Goal: Task Accomplishment & Management: Use online tool/utility

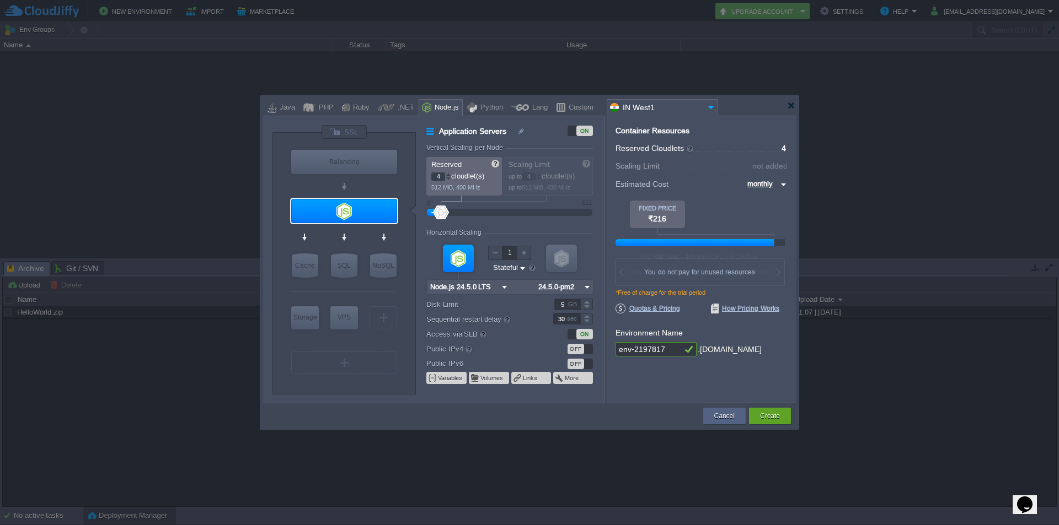
click at [448, 174] on div at bounding box center [448, 175] width 6 height 4
click at [448, 179] on div at bounding box center [448, 179] width 6 height 4
click at [448, 175] on div at bounding box center [448, 175] width 6 height 4
type input "3"
click at [448, 179] on div at bounding box center [448, 179] width 6 height 4
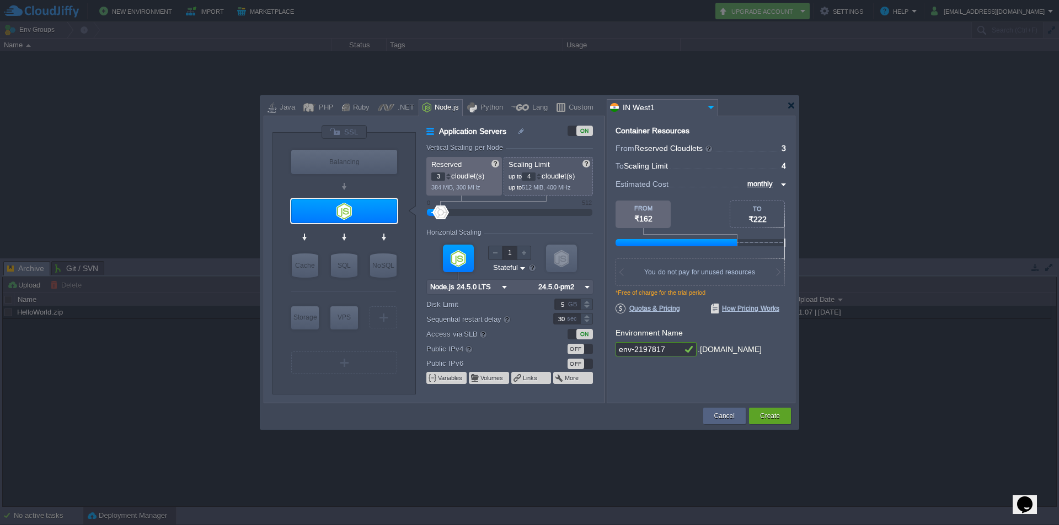
click at [540, 178] on div at bounding box center [539, 179] width 6 height 4
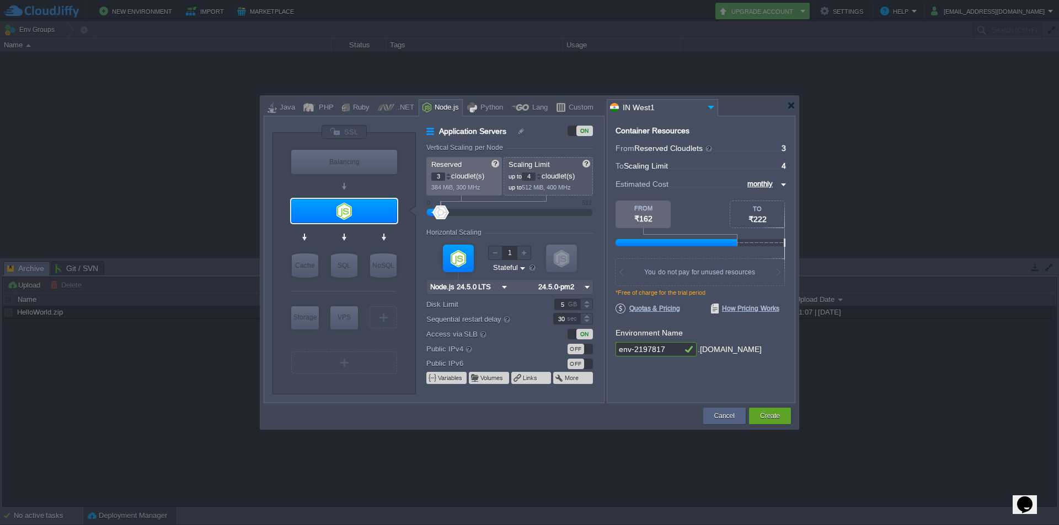
click at [540, 178] on div at bounding box center [539, 179] width 6 height 4
click at [540, 173] on div at bounding box center [539, 175] width 6 height 4
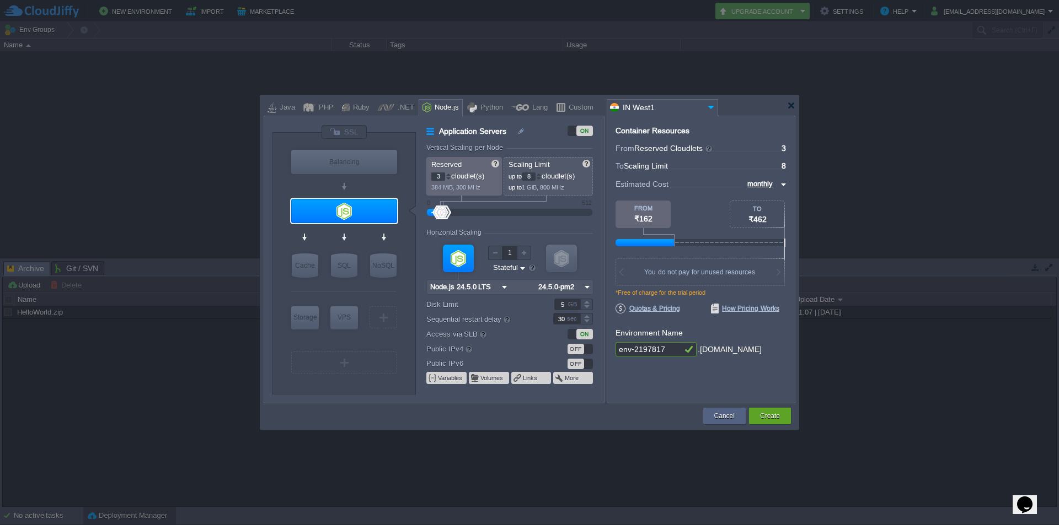
click at [540, 173] on div at bounding box center [539, 175] width 6 height 4
click at [541, 179] on div at bounding box center [539, 179] width 6 height 4
type input "4"
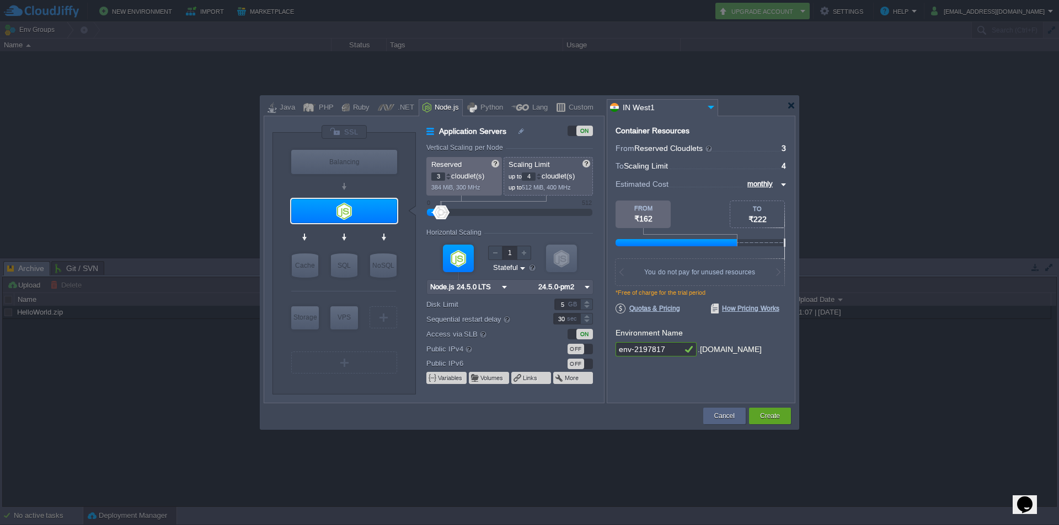
click at [541, 179] on div at bounding box center [539, 179] width 6 height 4
type input "4"
click at [446, 174] on div at bounding box center [448, 175] width 6 height 4
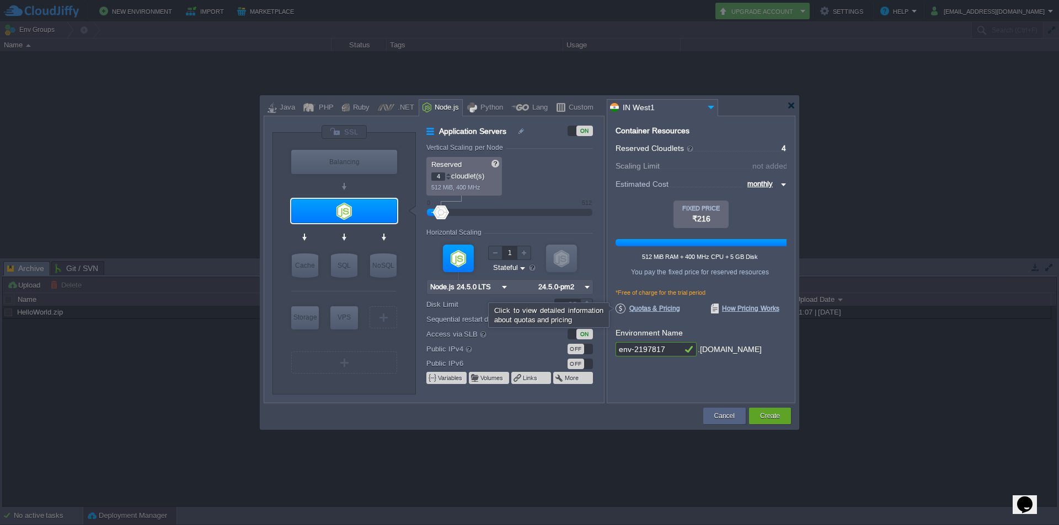
click at [670, 311] on span "Quotas & Pricing" at bounding box center [647, 309] width 65 height 10
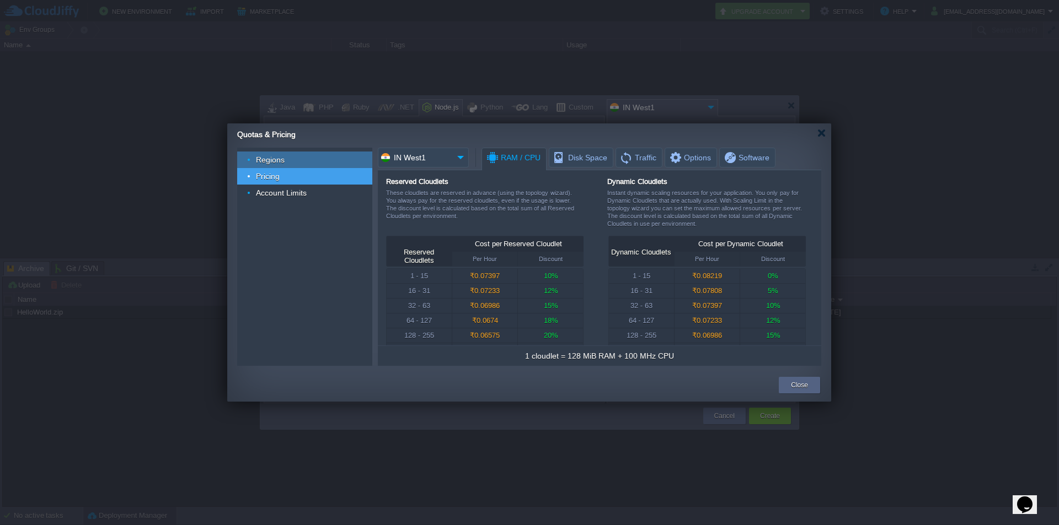
click at [323, 156] on div "Regions" at bounding box center [304, 160] width 135 height 17
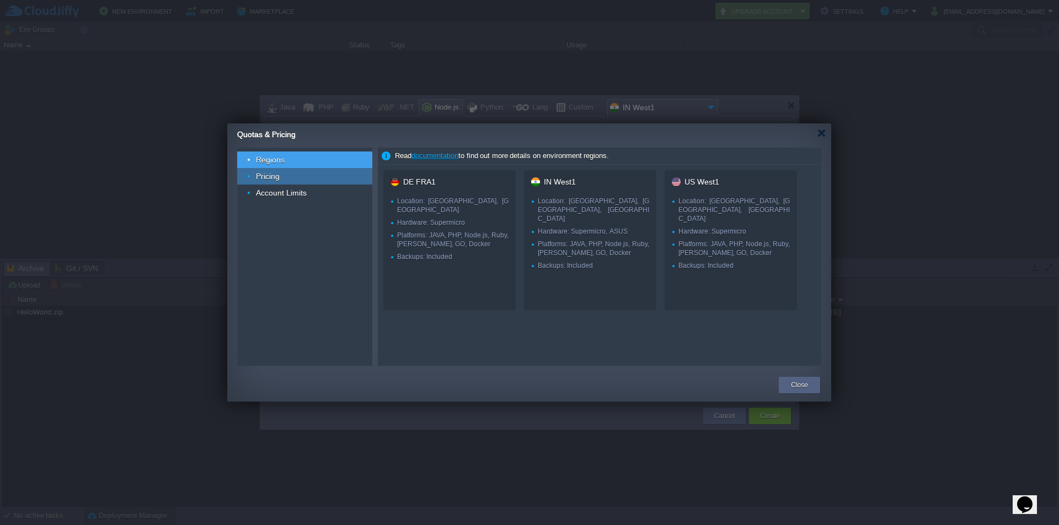
click at [299, 176] on div "Pricing" at bounding box center [304, 176] width 135 height 17
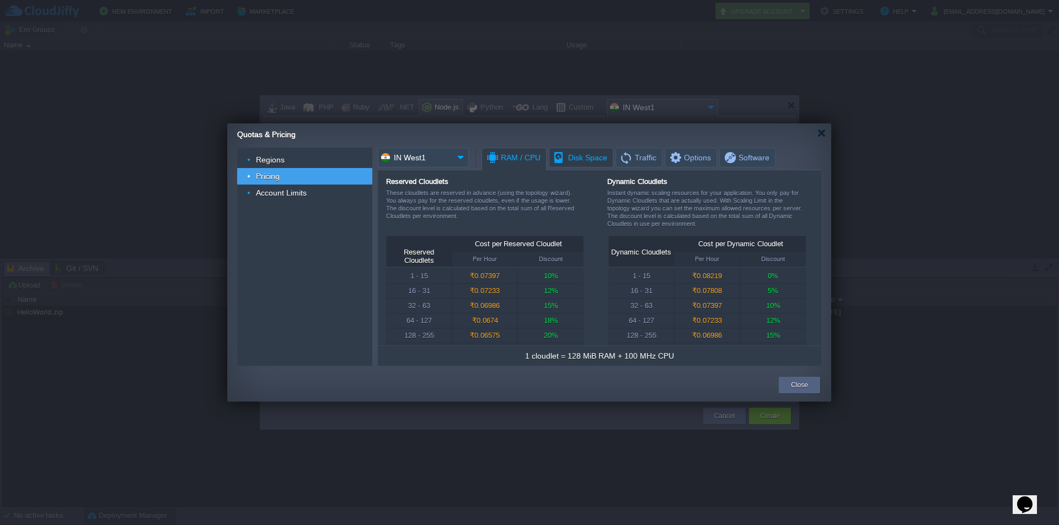
click at [574, 160] on span "Disk Space" at bounding box center [579, 157] width 55 height 19
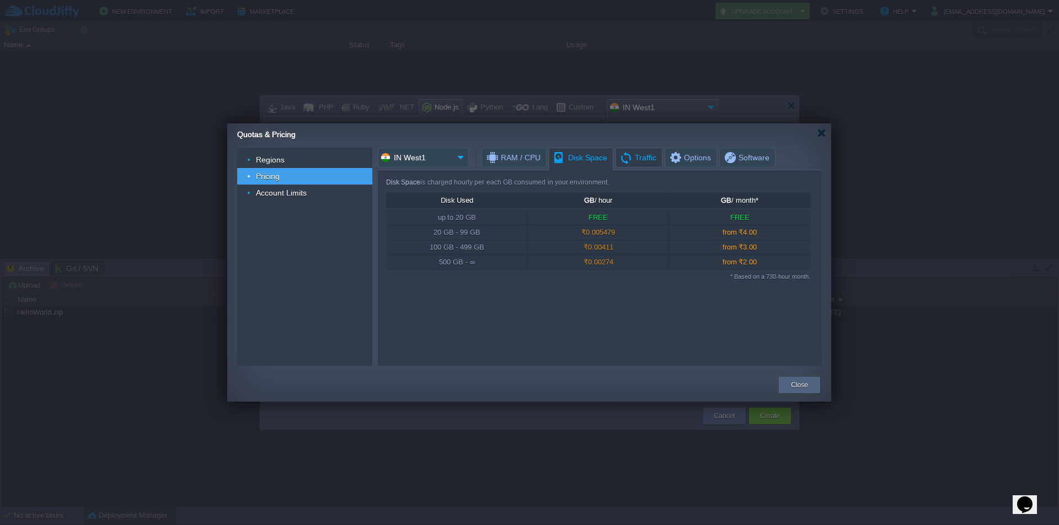
click at [626, 155] on span "Traffic" at bounding box center [637, 157] width 37 height 19
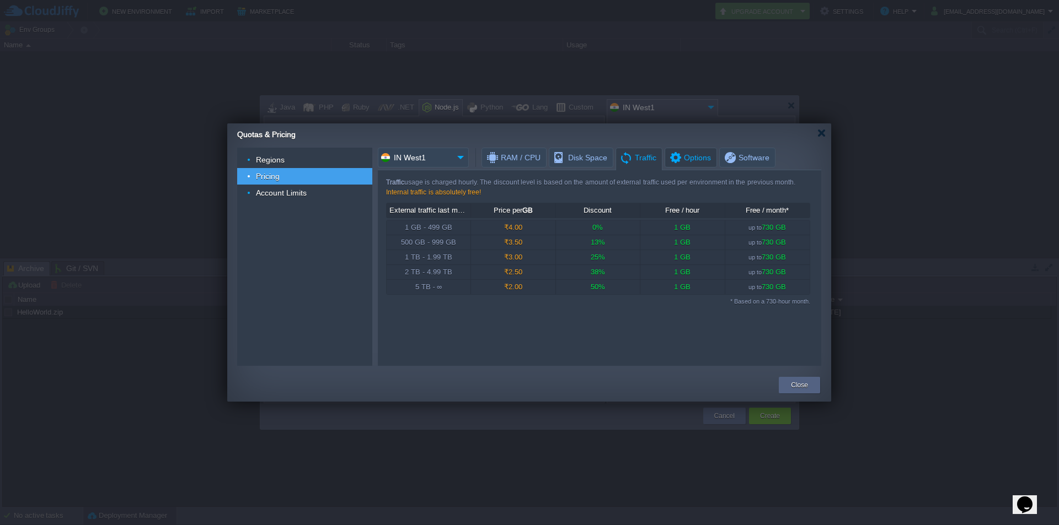
click at [683, 158] on span "Options" at bounding box center [689, 157] width 42 height 19
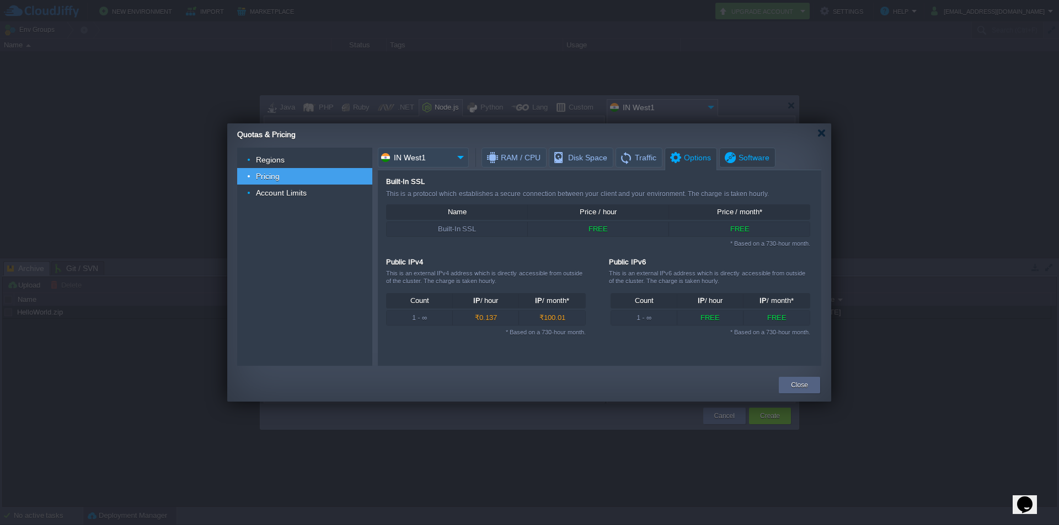
click at [730, 160] on span "Software" at bounding box center [746, 157] width 46 height 19
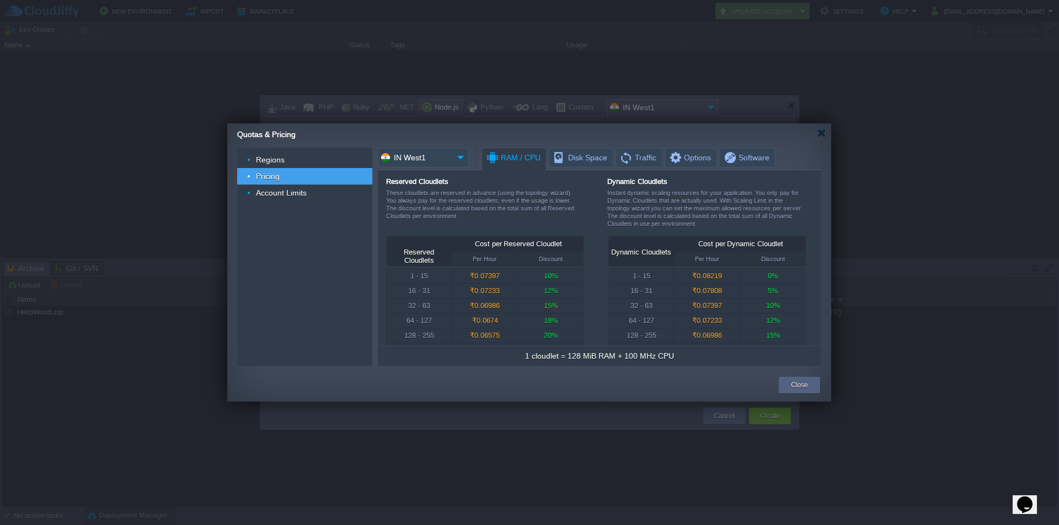
click at [490, 153] on span "RAM / CPU" at bounding box center [512, 157] width 55 height 19
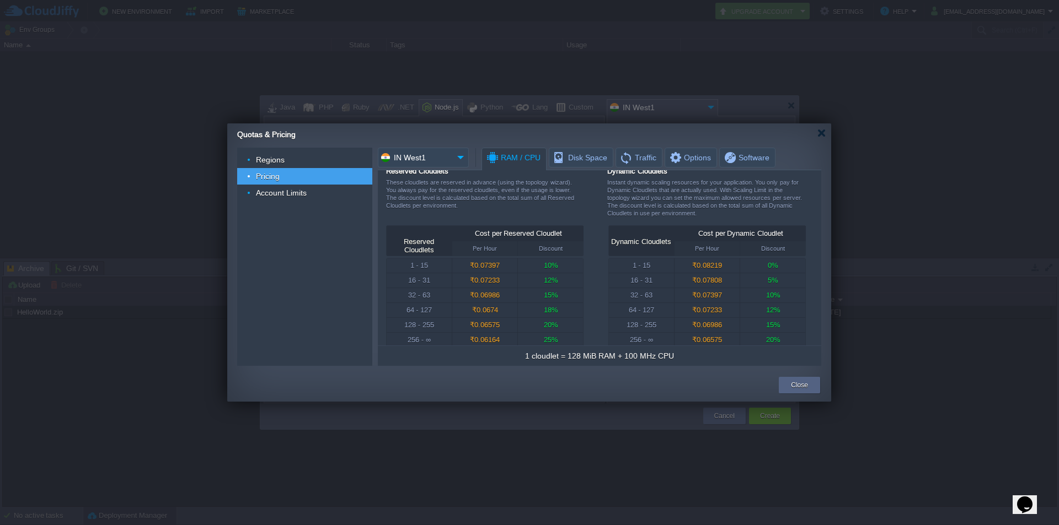
scroll to position [22, 0]
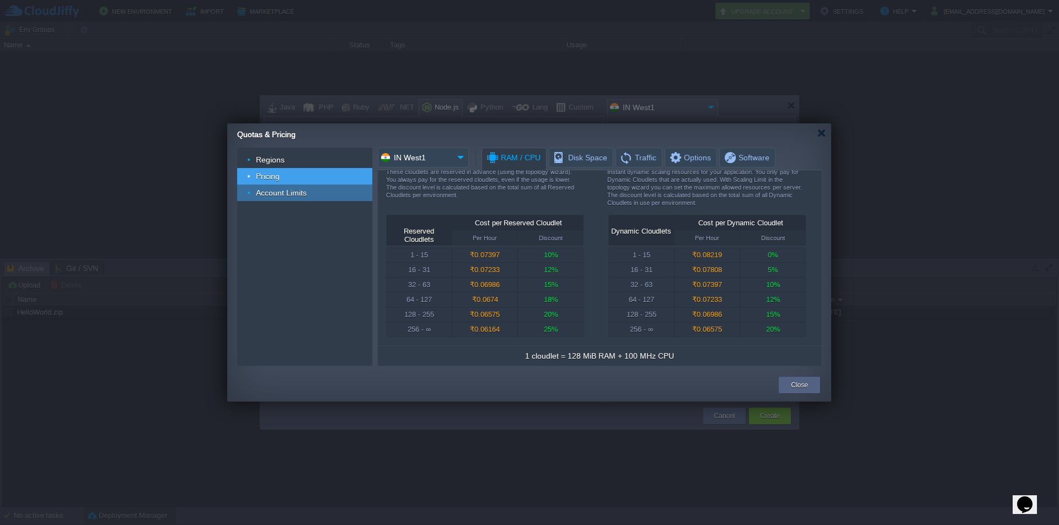
click at [304, 194] on span "Account Limits" at bounding box center [281, 193] width 53 height 10
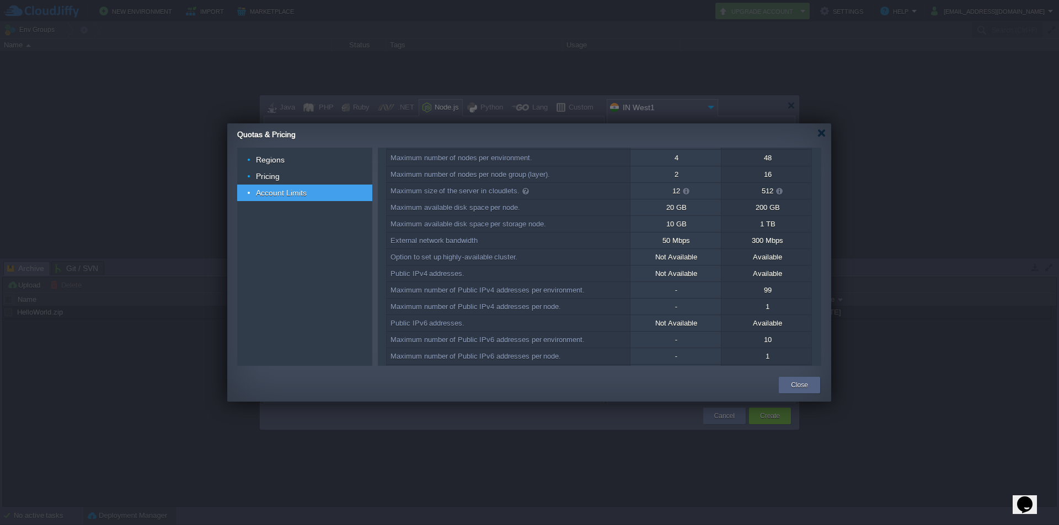
scroll to position [0, 0]
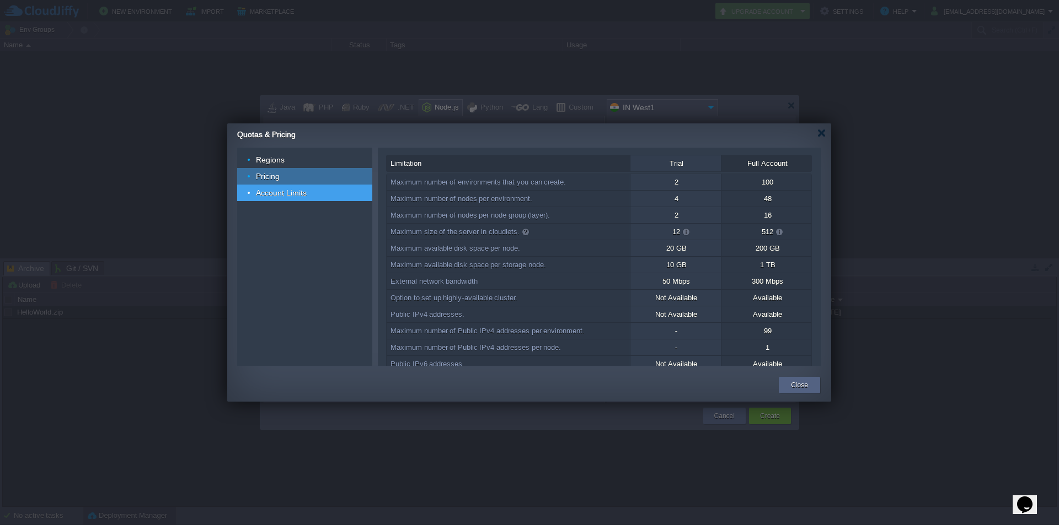
click at [297, 174] on div "Pricing" at bounding box center [304, 176] width 135 height 17
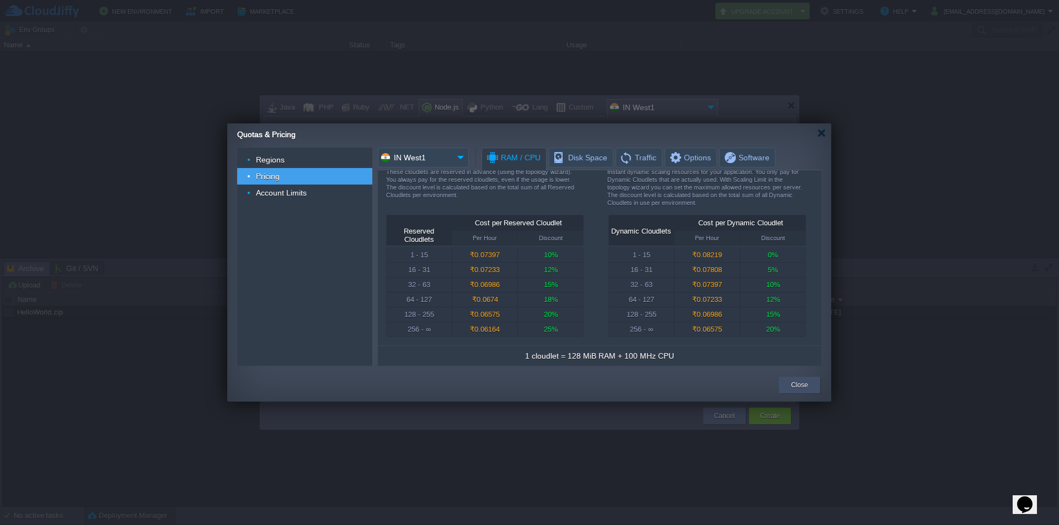
click at [799, 386] on button "Close" at bounding box center [799, 385] width 17 height 11
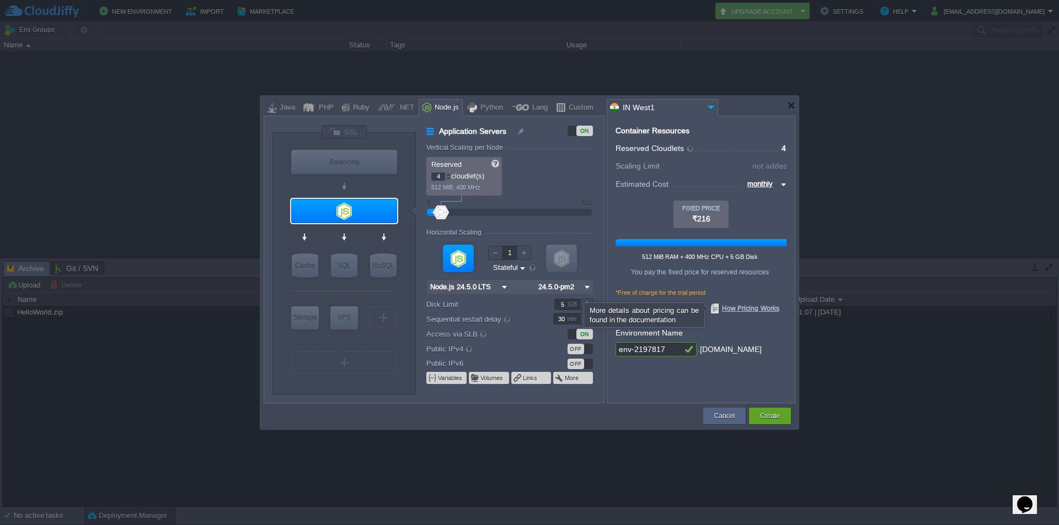
click at [744, 305] on span "How Pricing Works" at bounding box center [745, 309] width 68 height 10
click at [760, 181] on input "monthly" at bounding box center [761, 184] width 34 height 12
click at [759, 214] on div "daily" at bounding box center [764, 210] width 41 height 13
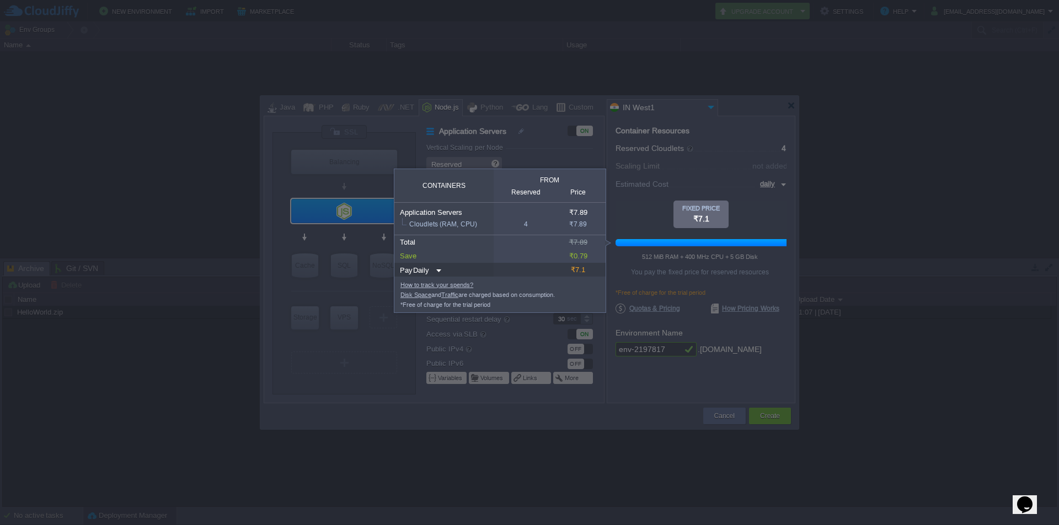
click at [439, 273] on img at bounding box center [437, 271] width 9 height 15
click at [424, 280] on div "Monthly" at bounding box center [422, 284] width 37 height 13
type input "monthly"
type input "Monthly"
click at [733, 207] on div at bounding box center [700, 224] width 171 height 47
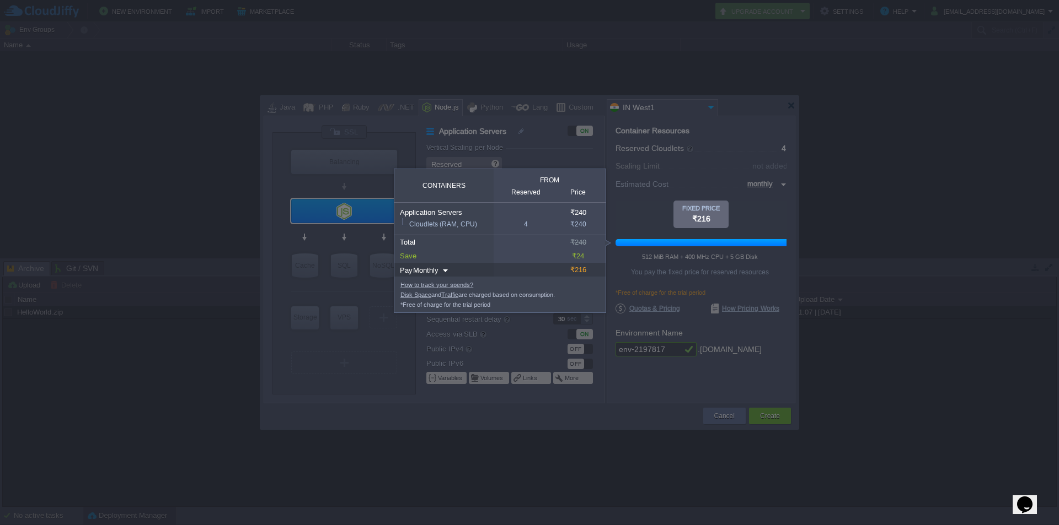
drag, startPoint x: 695, startPoint y: 237, endPoint x: 739, endPoint y: 184, distance: 68.5
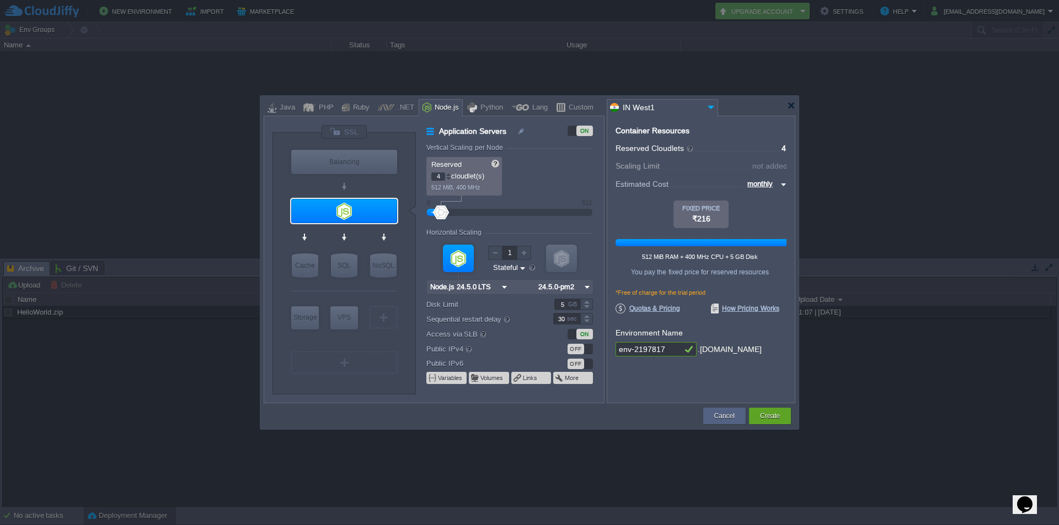
drag, startPoint x: 739, startPoint y: 184, endPoint x: 644, endPoint y: 189, distance: 95.5
click at [644, 189] on span "Estimated Cost" at bounding box center [641, 184] width 53 height 12
click at [757, 416] on div "Create" at bounding box center [769, 416] width 25 height 17
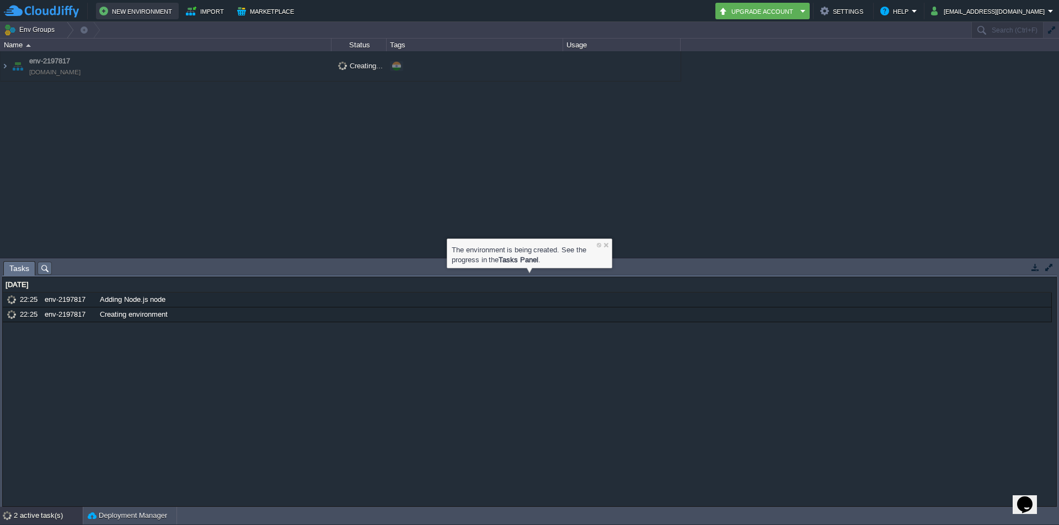
click at [127, 9] on button "New Environment" at bounding box center [137, 10] width 76 height 13
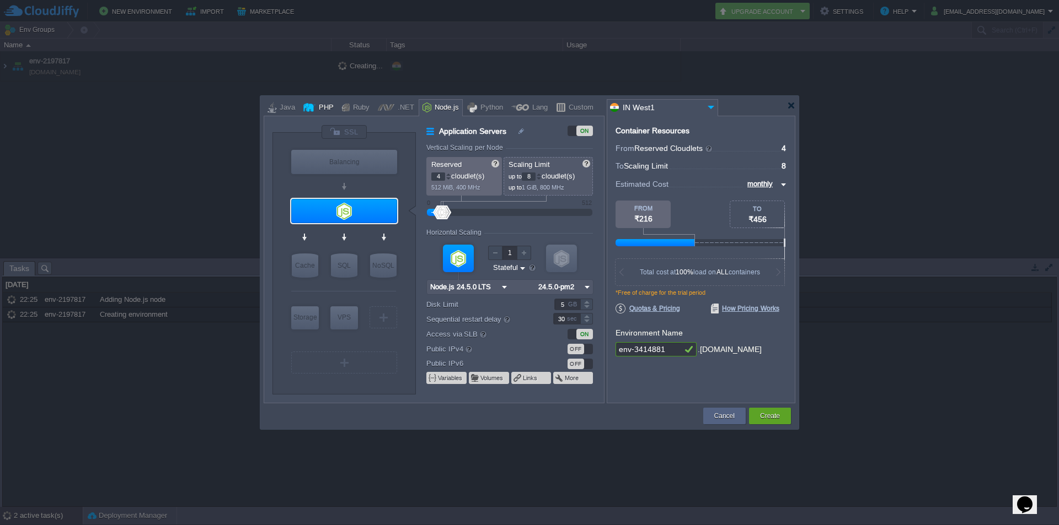
click at [311, 108] on div at bounding box center [309, 107] width 12 height 17
type input "Application Servers"
type input "1"
type input "4"
type input "Apache [DATE]"
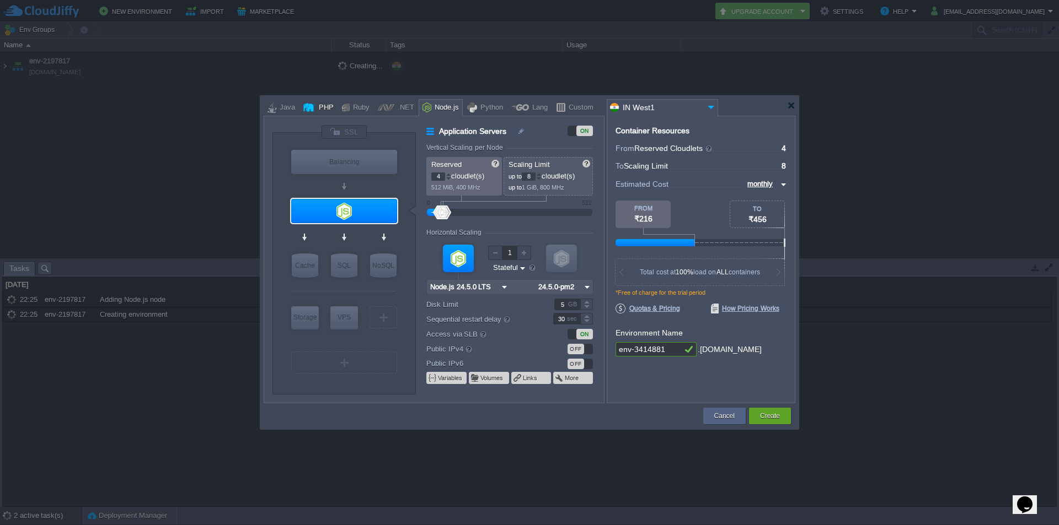
type input "PHP [DATE]"
click at [540, 179] on div at bounding box center [539, 179] width 6 height 4
type input "1"
click at [540, 179] on div at bounding box center [539, 179] width 6 height 4
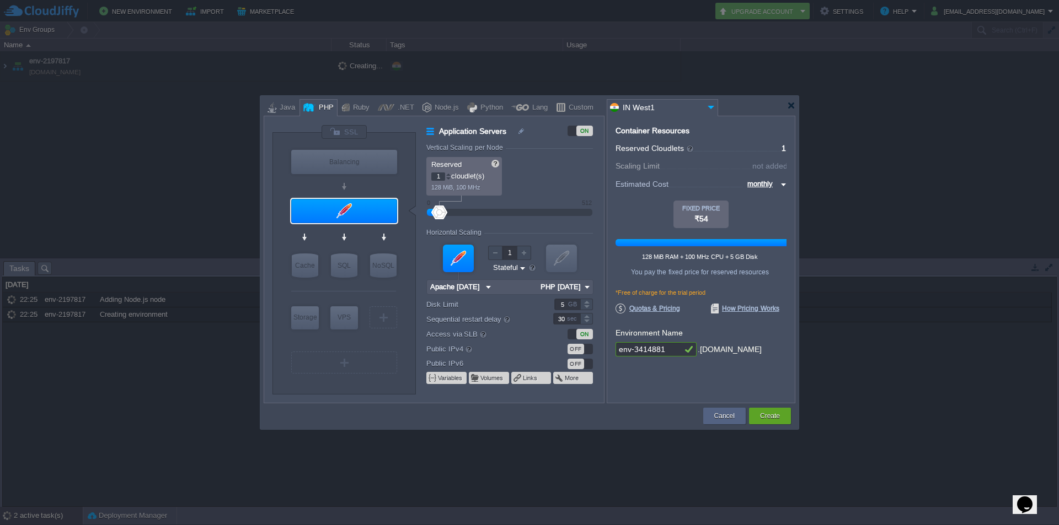
type input "0"
click at [449, 178] on div at bounding box center [448, 179] width 6 height 4
click at [791, 109] on div at bounding box center [791, 105] width 8 height 8
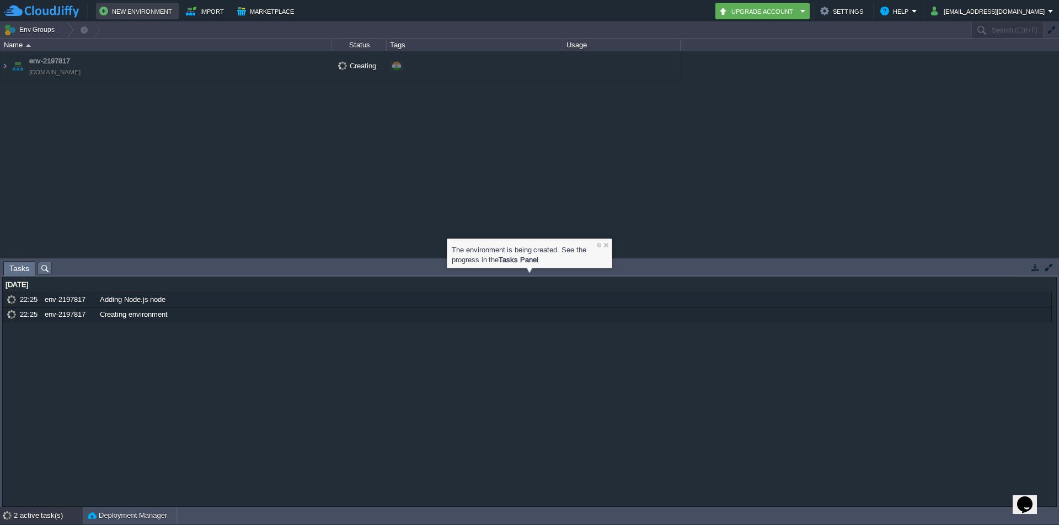
click at [120, 8] on button "New Environment" at bounding box center [137, 10] width 76 height 13
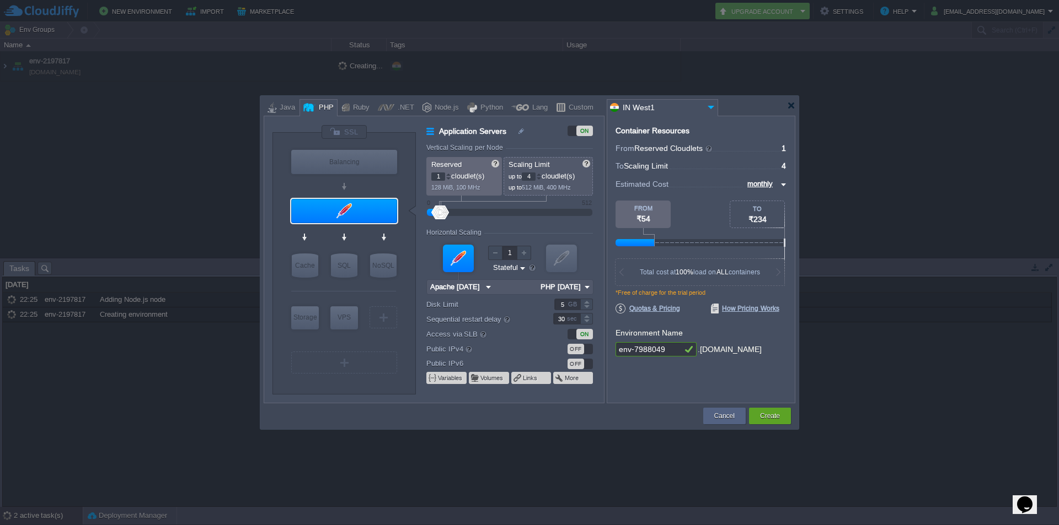
click at [315, 103] on div "PHP" at bounding box center [324, 108] width 18 height 17
click at [541, 176] on div at bounding box center [538, 176] width 5 height 1
click at [541, 180] on div at bounding box center [539, 179] width 6 height 4
type input "1"
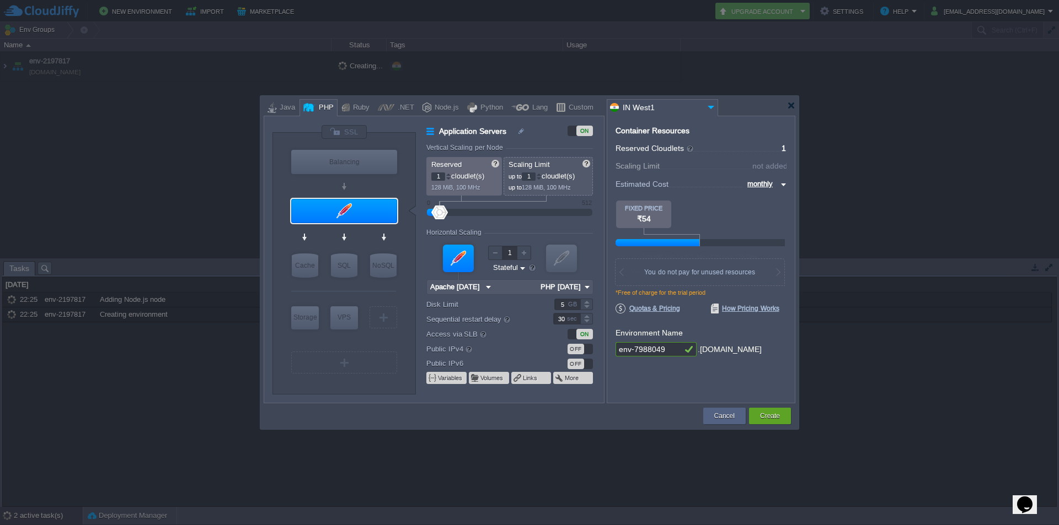
click at [541, 180] on div at bounding box center [539, 179] width 6 height 4
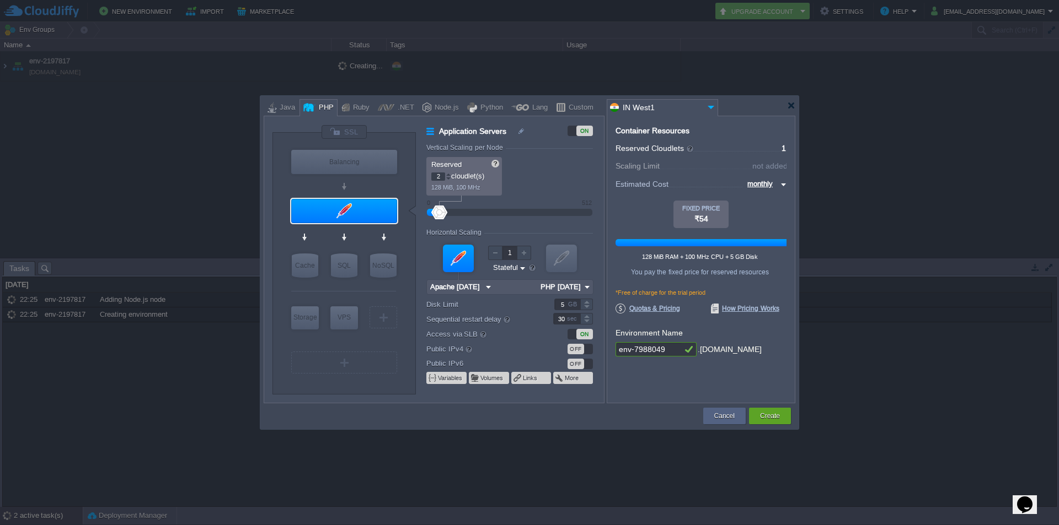
click at [450, 174] on div at bounding box center [448, 175] width 6 height 4
type input "1"
click at [448, 179] on div at bounding box center [448, 179] width 6 height 4
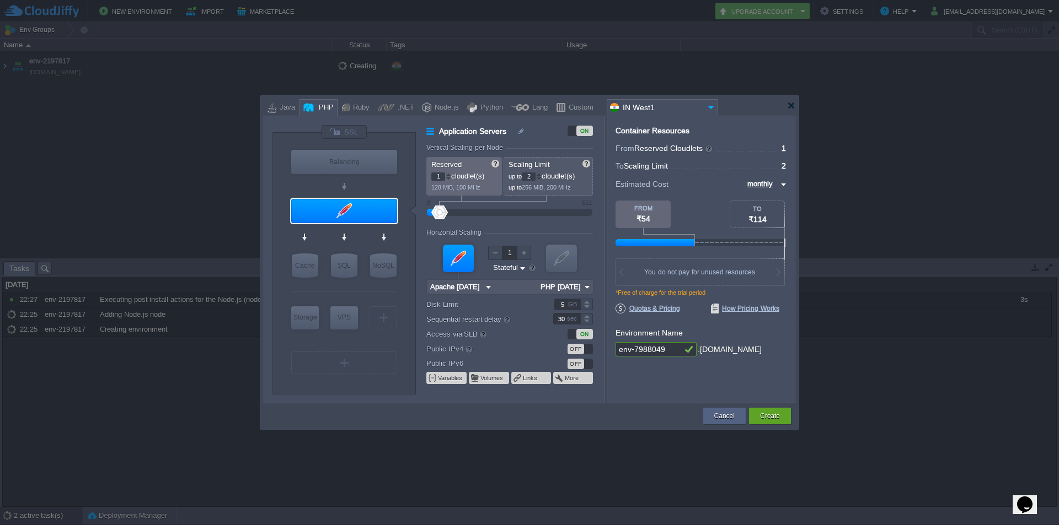
type input "1"
click at [541, 177] on div at bounding box center [539, 179] width 6 height 4
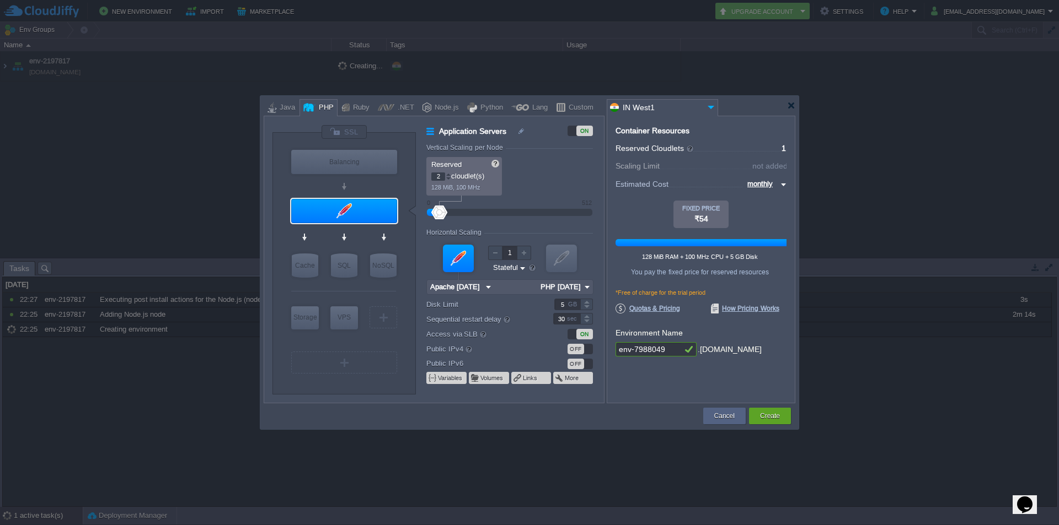
click at [448, 174] on div at bounding box center [448, 175] width 6 height 4
type input "1"
click at [448, 179] on div at bounding box center [448, 179] width 6 height 4
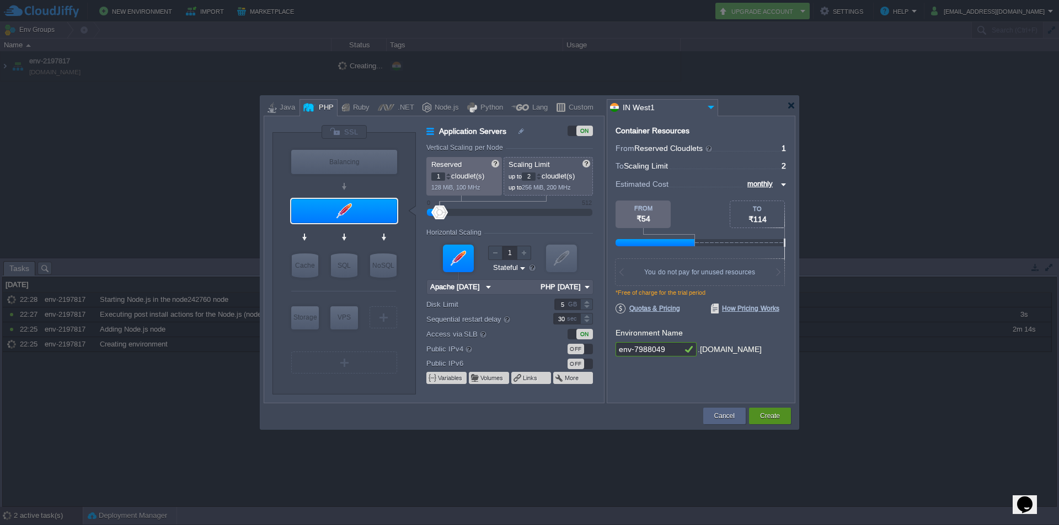
click at [775, 414] on button "Create" at bounding box center [770, 416] width 20 height 11
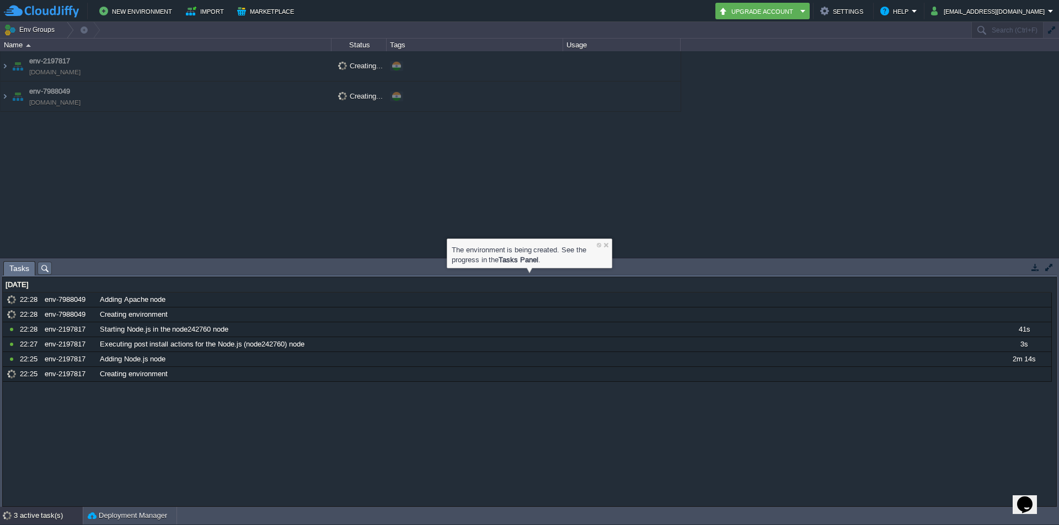
click at [374, 200] on div "env-2197817 [DOMAIN_NAME] Creating... + Add to Env Group env-7988049 [DOMAIN_NA…" at bounding box center [529, 154] width 1059 height 206
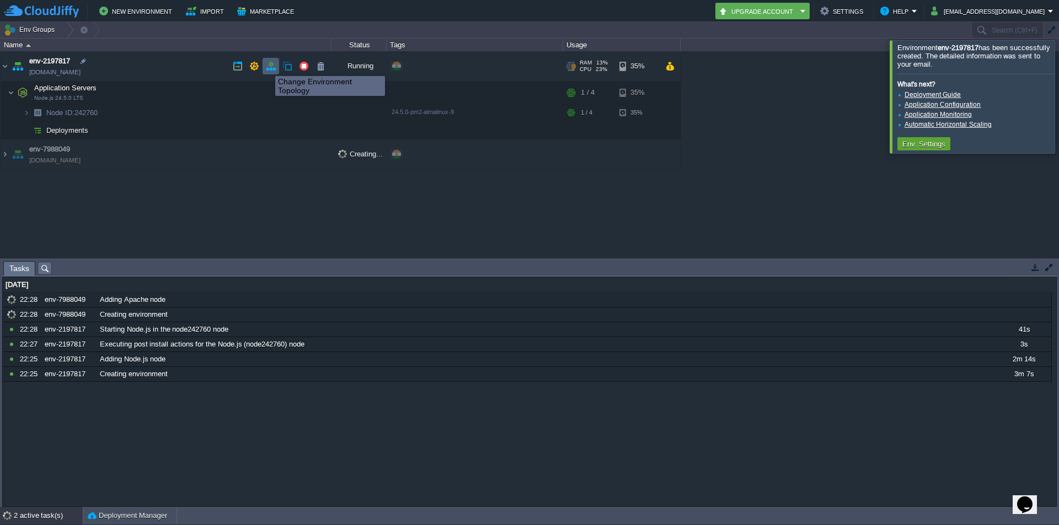
click at [267, 66] on button "button" at bounding box center [271, 66] width 10 height 10
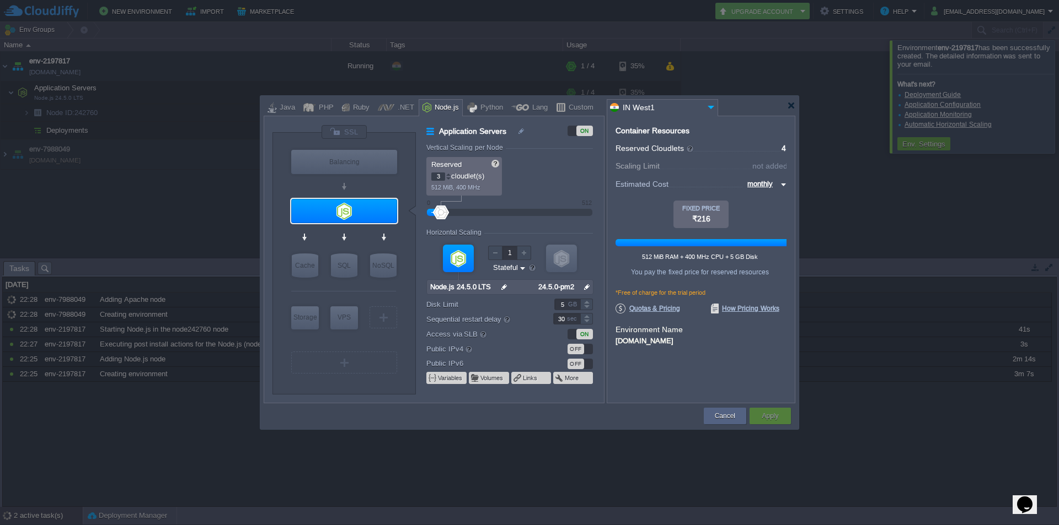
click at [450, 179] on div at bounding box center [448, 179] width 6 height 4
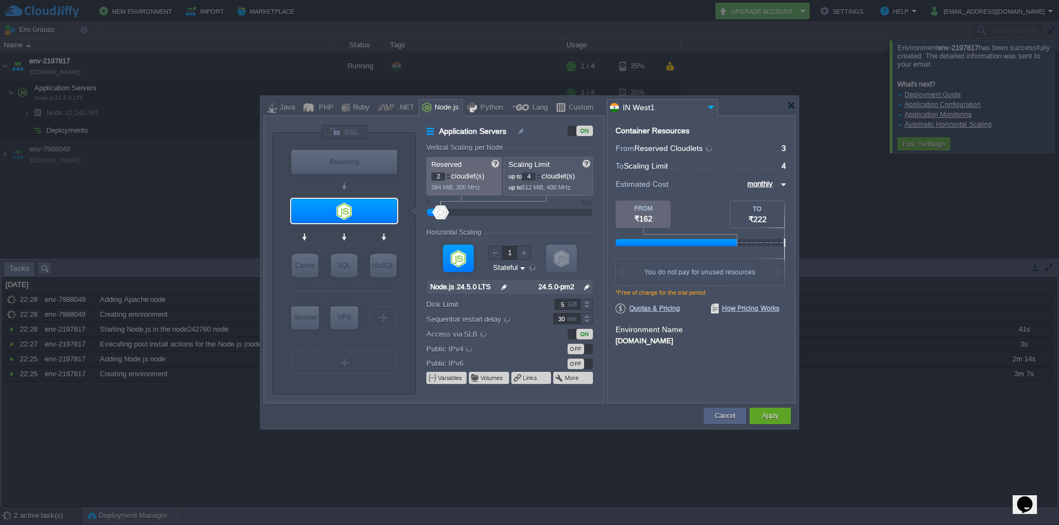
click at [450, 179] on div at bounding box center [448, 179] width 6 height 4
click at [541, 179] on div at bounding box center [539, 179] width 6 height 4
type input "1"
click at [447, 178] on div at bounding box center [448, 179] width 6 height 4
click at [539, 180] on div at bounding box center [539, 179] width 6 height 4
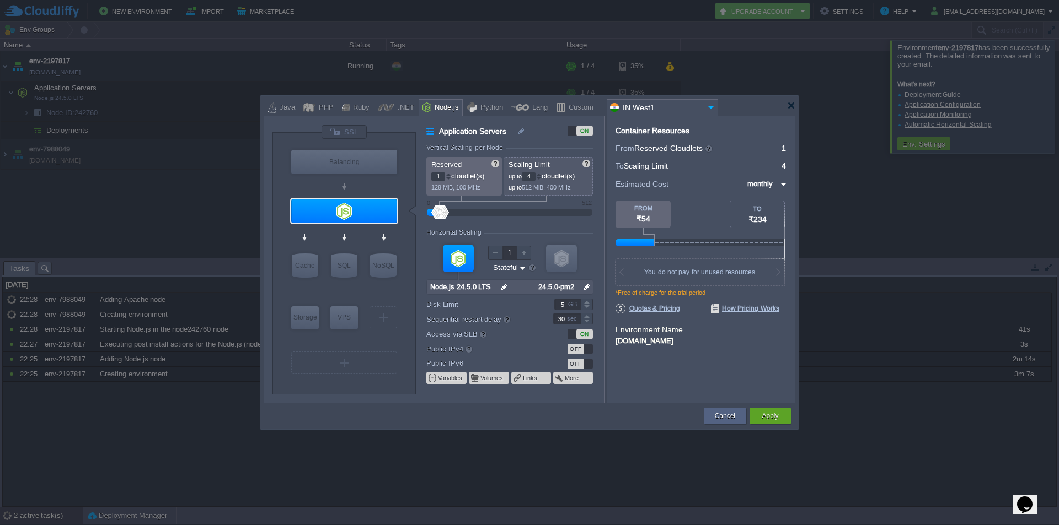
click at [539, 180] on div at bounding box center [539, 179] width 6 height 4
click at [765, 420] on button "Apply" at bounding box center [769, 416] width 17 height 11
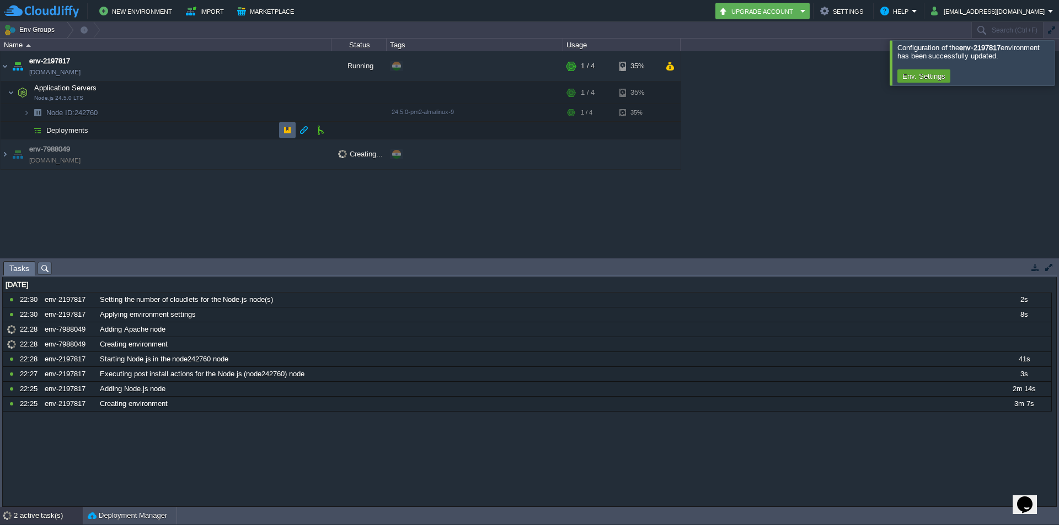
click at [281, 133] on td at bounding box center [287, 130] width 17 height 17
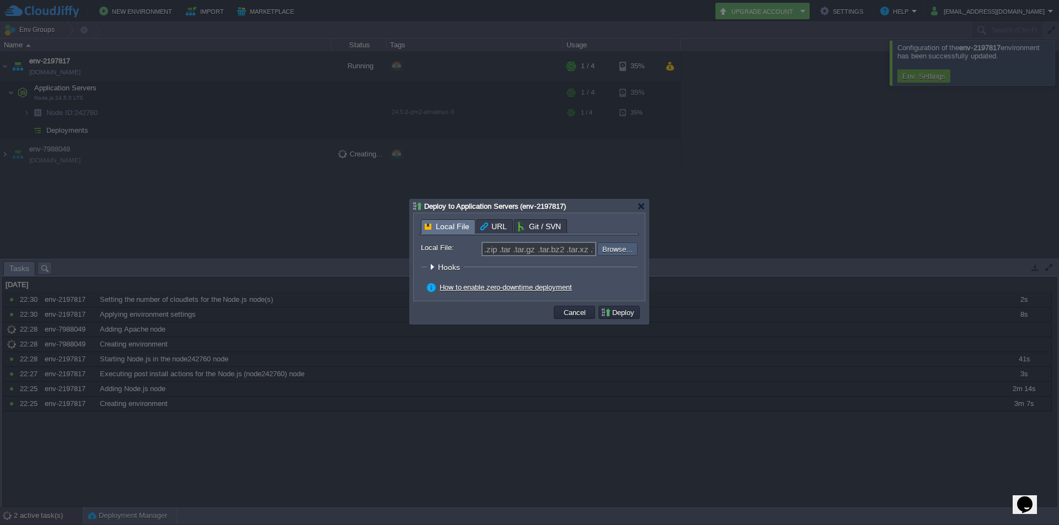
click at [609, 249] on input "file" at bounding box center [567, 249] width 139 height 13
type input "C:\fakepath\blog-app.zip"
type input "blog-app.zip"
click at [617, 316] on button "Deploy" at bounding box center [618, 313] width 37 height 10
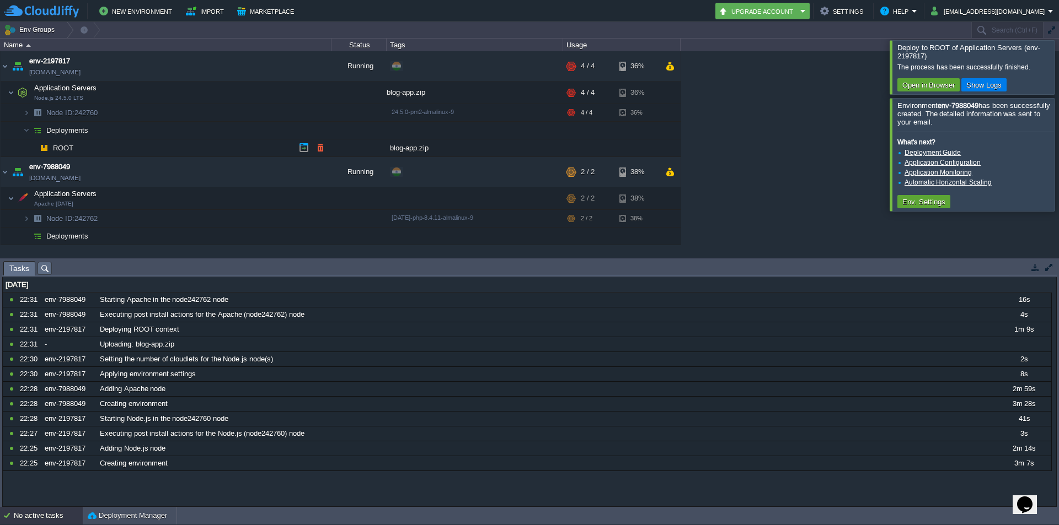
click at [61, 147] on span "ROOT" at bounding box center [63, 147] width 23 height 9
click at [229, 100] on td at bounding box center [232, 92] width 17 height 17
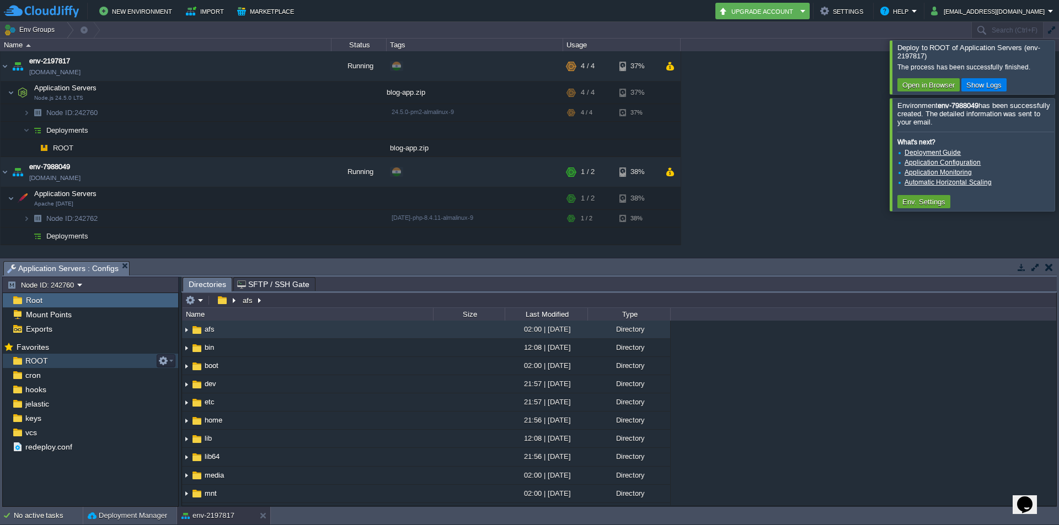
click at [73, 357] on div "ROOT" at bounding box center [90, 361] width 175 height 14
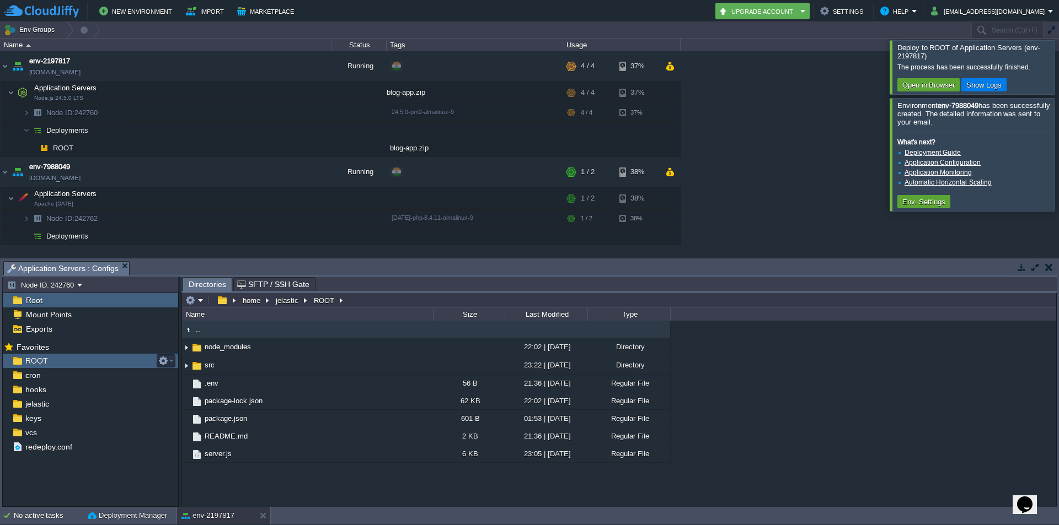
drag, startPoint x: 111, startPoint y: 361, endPoint x: 105, endPoint y: 363, distance: 6.3
click at [105, 363] on div "ROOT" at bounding box center [90, 361] width 175 height 14
click at [174, 362] on td at bounding box center [166, 361] width 19 height 13
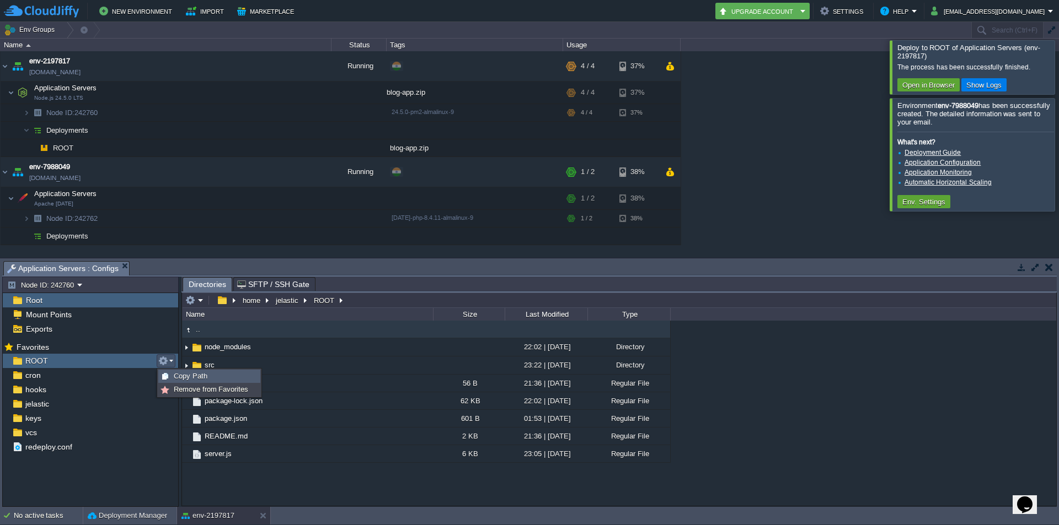
click at [181, 375] on span "Copy Path" at bounding box center [191, 376] width 34 height 8
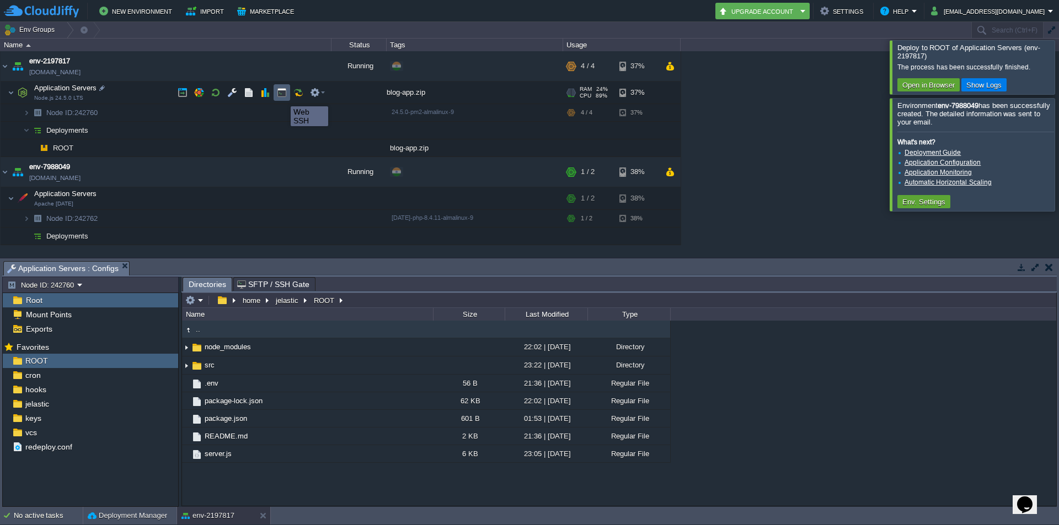
click at [282, 96] on button "button" at bounding box center [282, 93] width 10 height 10
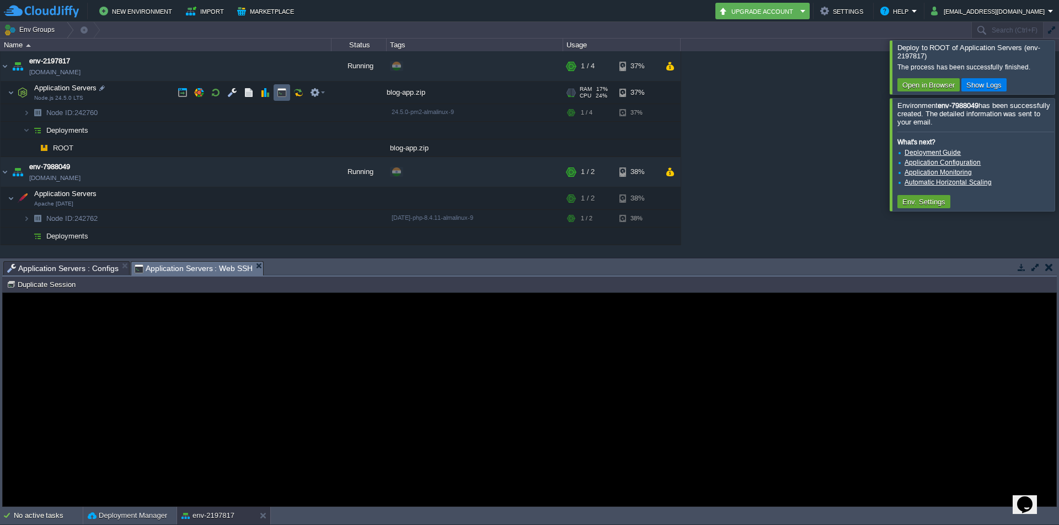
type input "#000000"
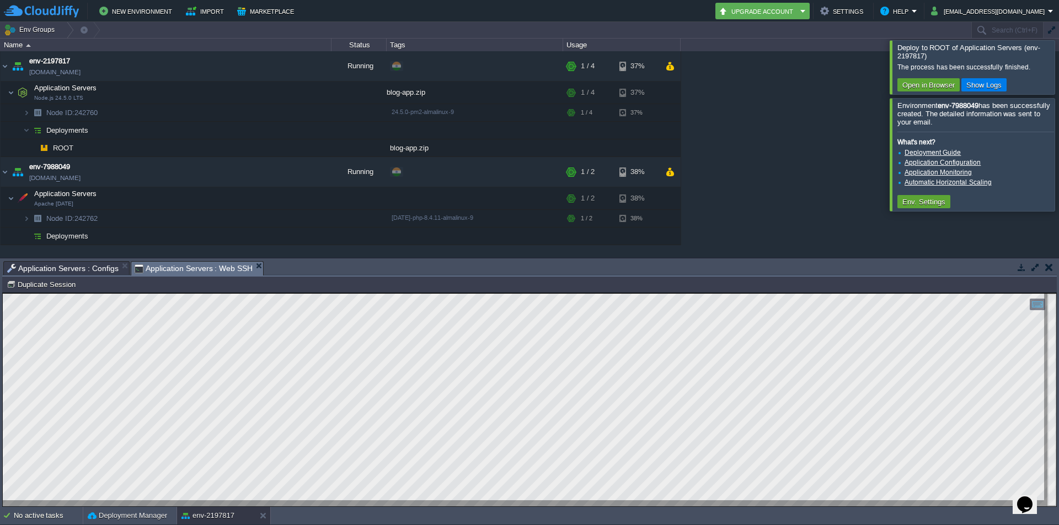
click at [1058, 52] on div at bounding box center [1072, 66] width 0 height 53
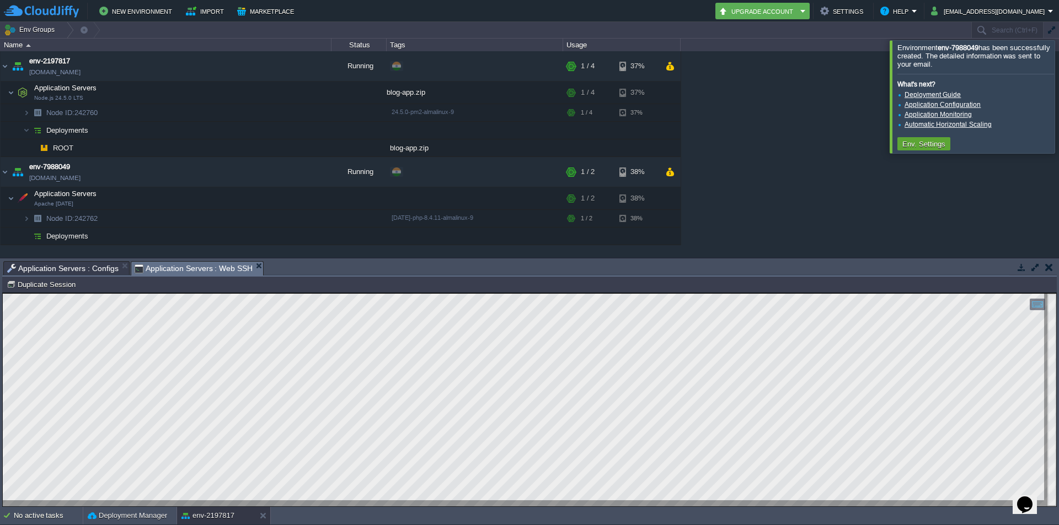
click at [1058, 65] on div at bounding box center [1072, 96] width 0 height 112
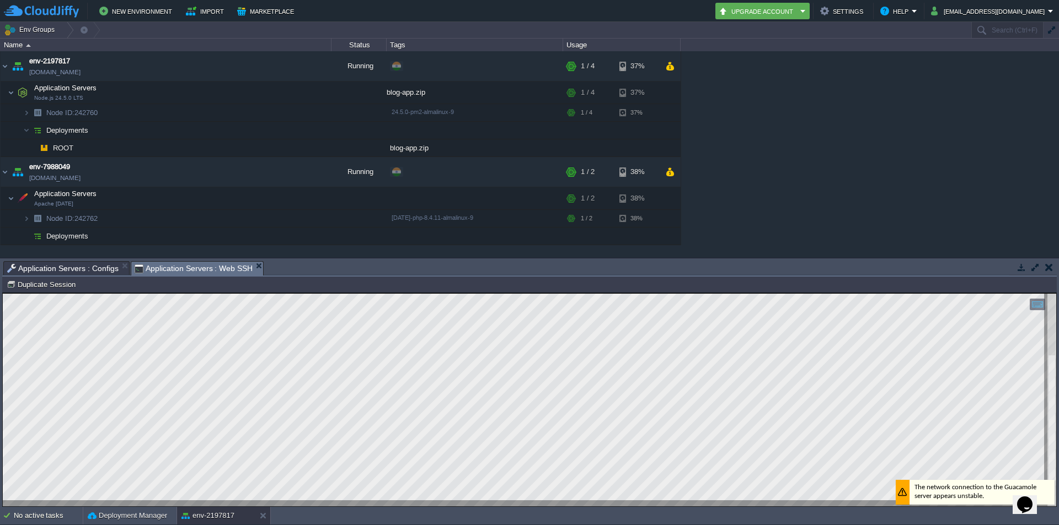
click at [66, 270] on span "Application Servers : Configs" at bounding box center [62, 268] width 111 height 13
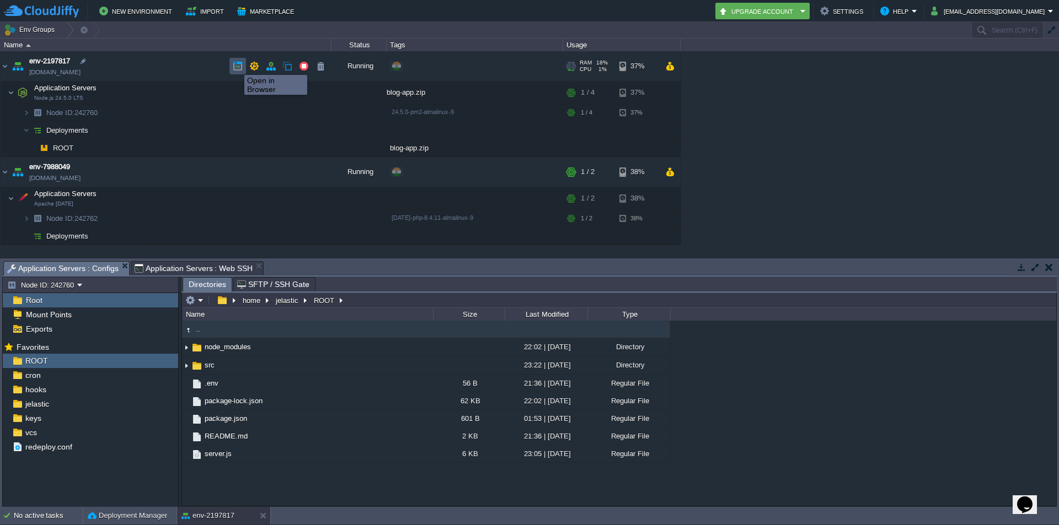
click at [236, 65] on button "button" at bounding box center [238, 66] width 10 height 10
click at [282, 237] on button "button" at bounding box center [287, 236] width 10 height 10
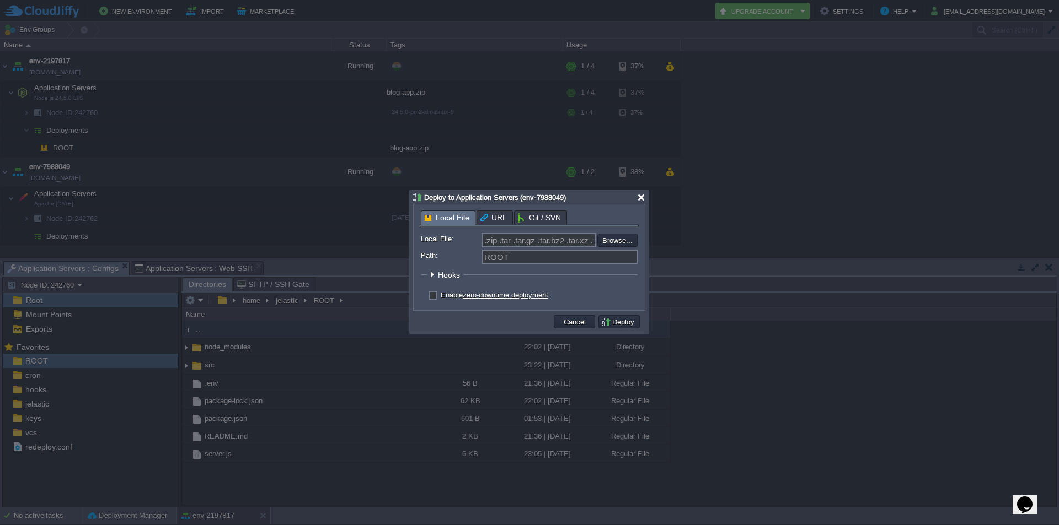
click at [640, 198] on div at bounding box center [641, 198] width 8 height 8
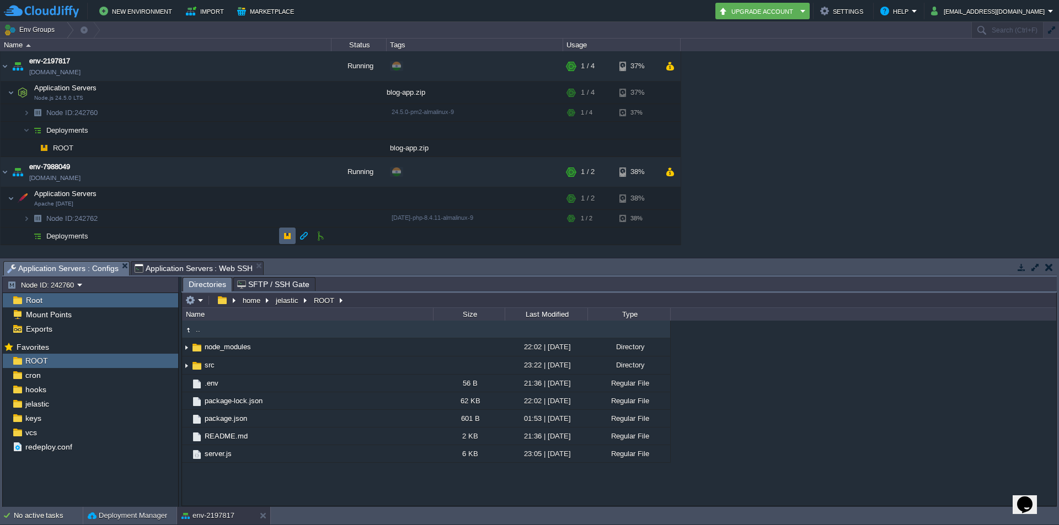
click at [291, 232] on button "button" at bounding box center [287, 236] width 10 height 10
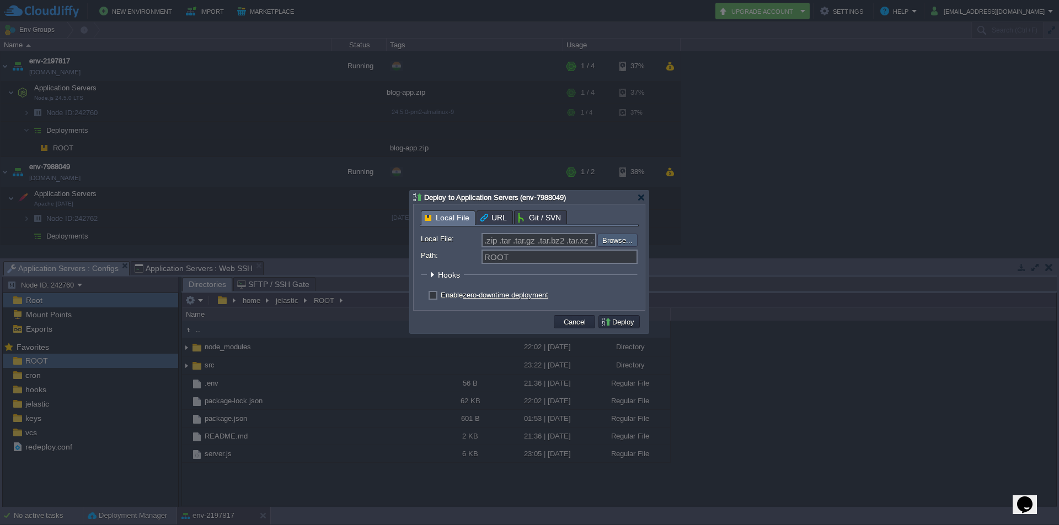
click at [614, 242] on input "file" at bounding box center [567, 240] width 139 height 13
type input "C:\fakepath\vedacare.zip"
type input "vedacare.zip"
click at [624, 323] on button "Deploy" at bounding box center [618, 322] width 37 height 10
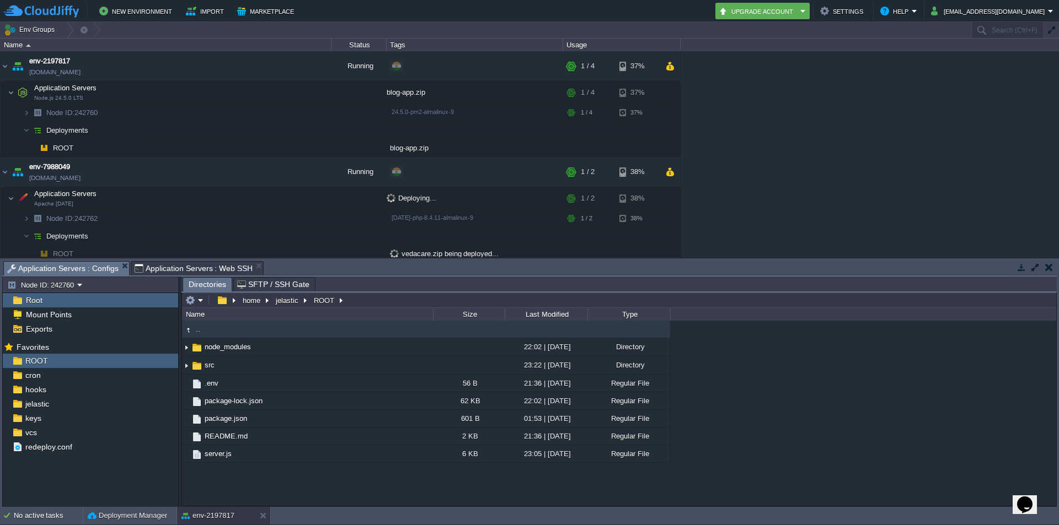
scroll to position [1, 0]
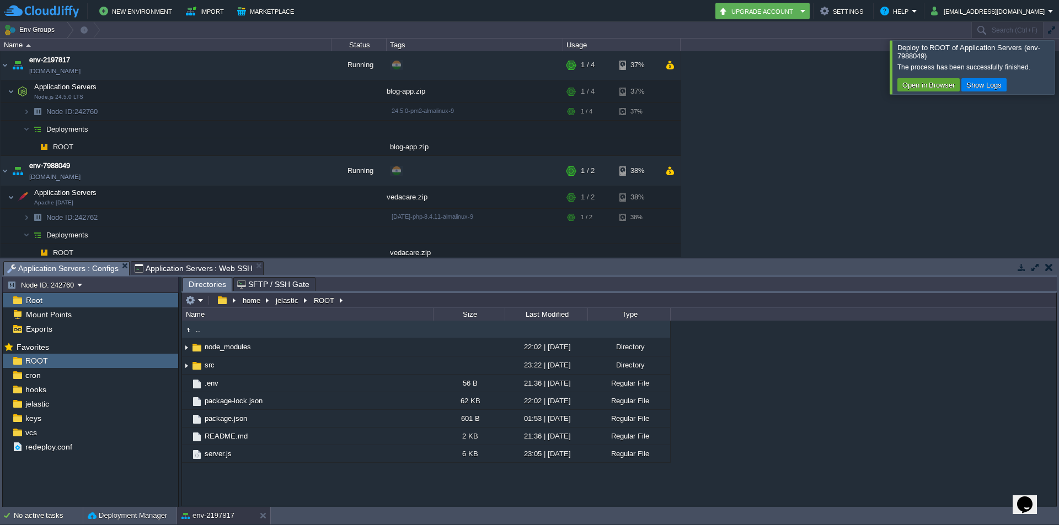
click at [1058, 57] on div at bounding box center [1072, 66] width 0 height 53
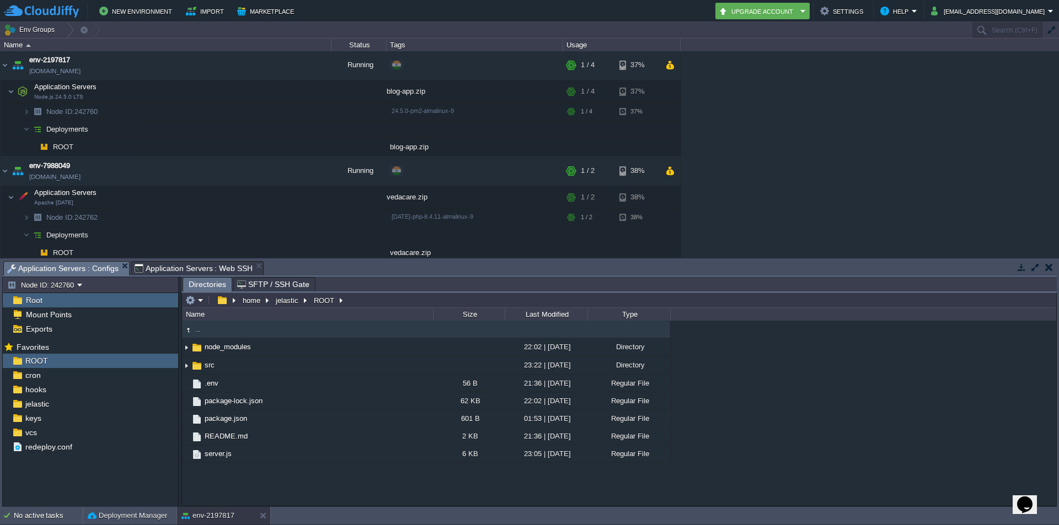
scroll to position [6, 0]
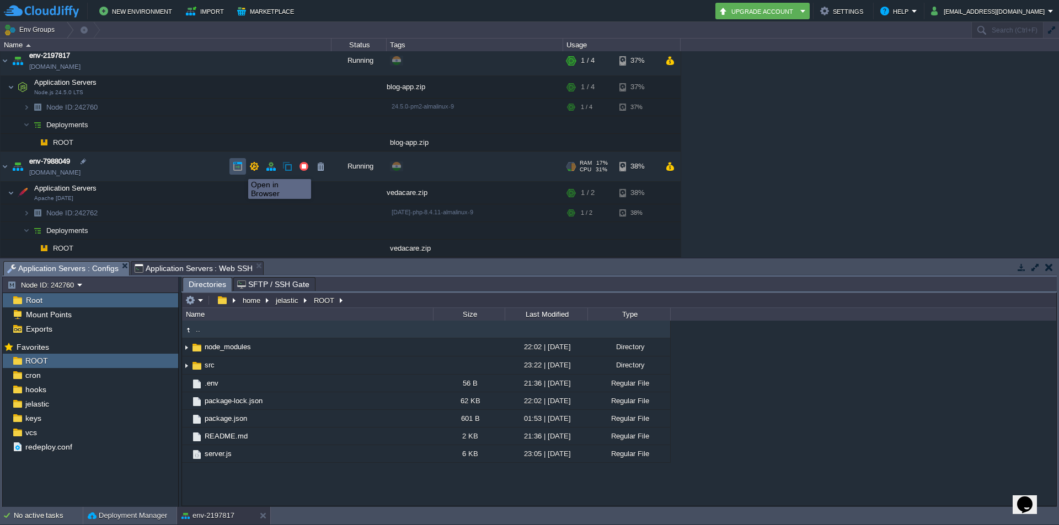
click at [240, 169] on button "button" at bounding box center [238, 167] width 10 height 10
click at [173, 250] on td "ROOT" at bounding box center [166, 249] width 331 height 18
click at [160, 232] on td "Deployments" at bounding box center [166, 231] width 331 height 18
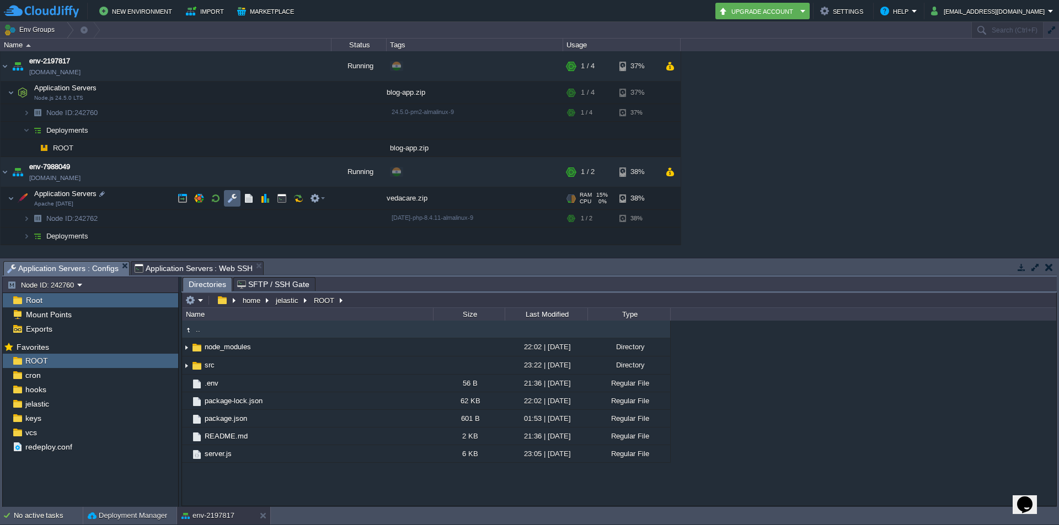
click at [234, 200] on button "button" at bounding box center [232, 199] width 10 height 10
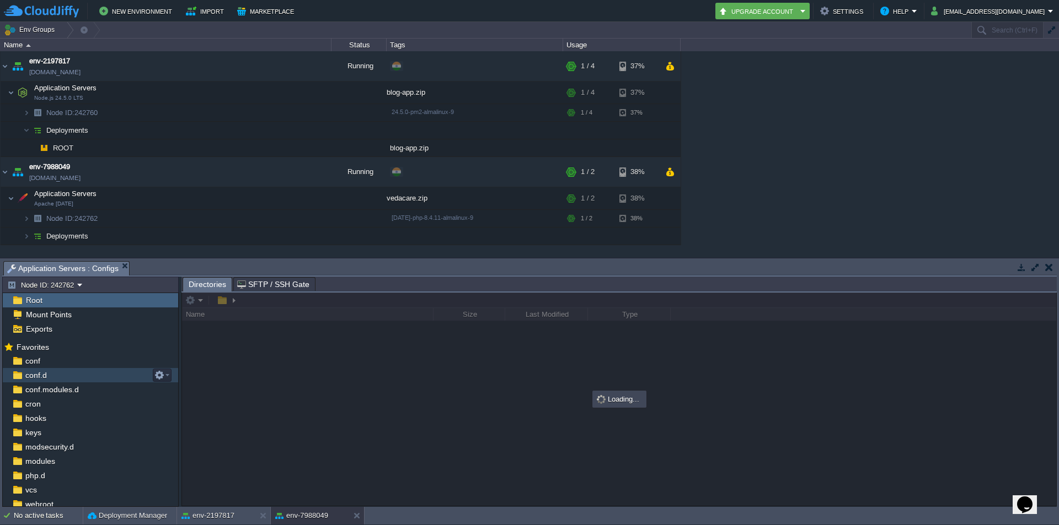
scroll to position [31, 0]
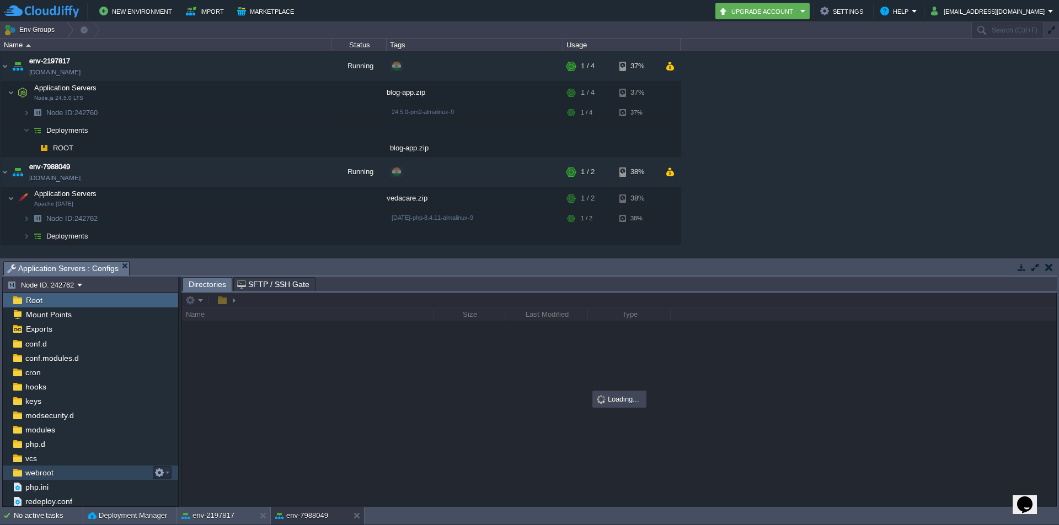
click at [66, 472] on div "webroot" at bounding box center [90, 473] width 175 height 14
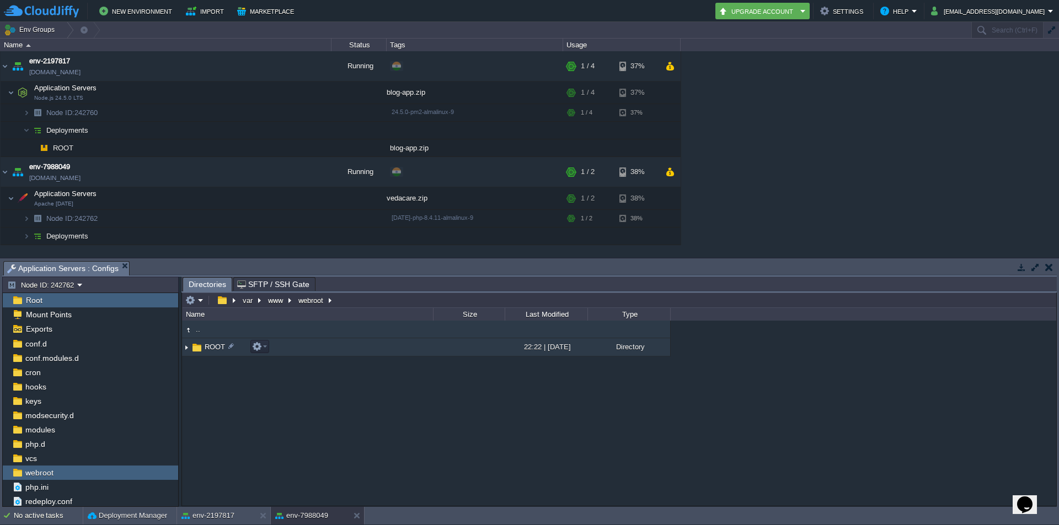
click at [329, 350] on td "ROOT" at bounding box center [307, 348] width 251 height 18
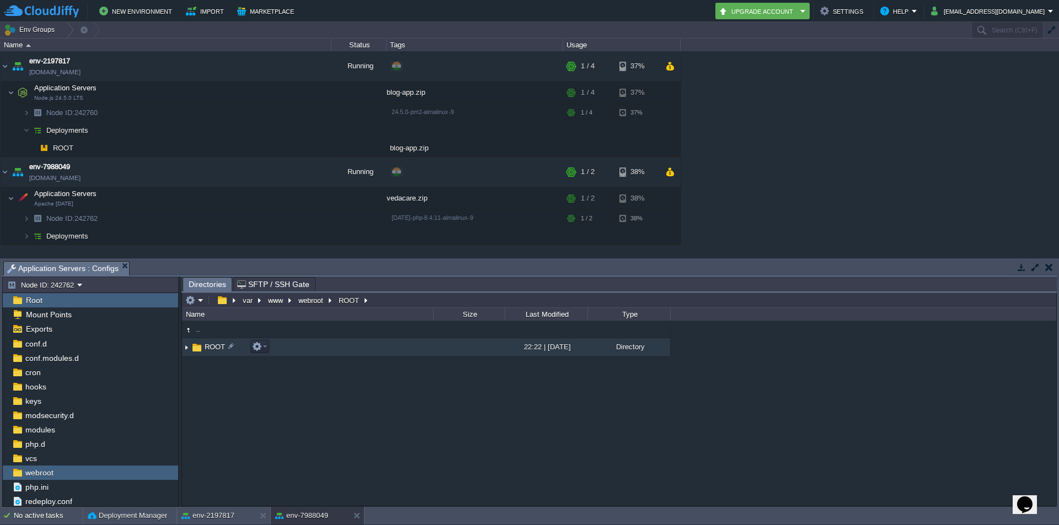
click at [329, 350] on td "ROOT" at bounding box center [307, 348] width 251 height 18
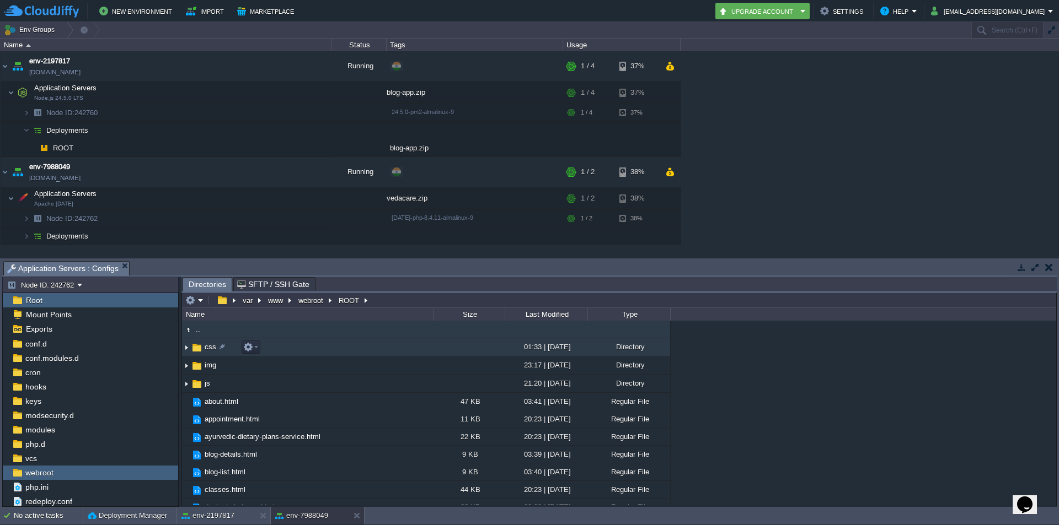
click at [291, 353] on td "css" at bounding box center [307, 348] width 251 height 18
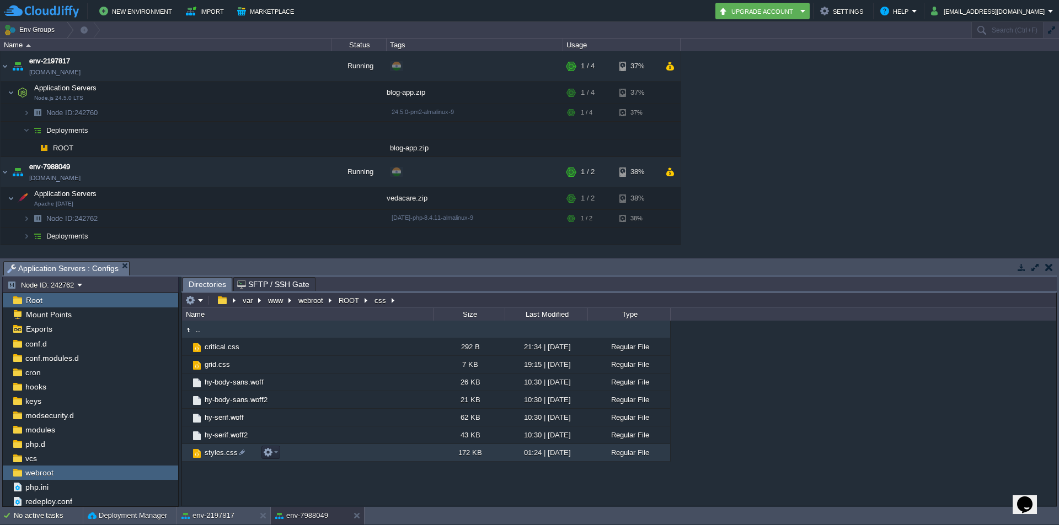
click at [211, 457] on span "styles.css" at bounding box center [221, 452] width 36 height 9
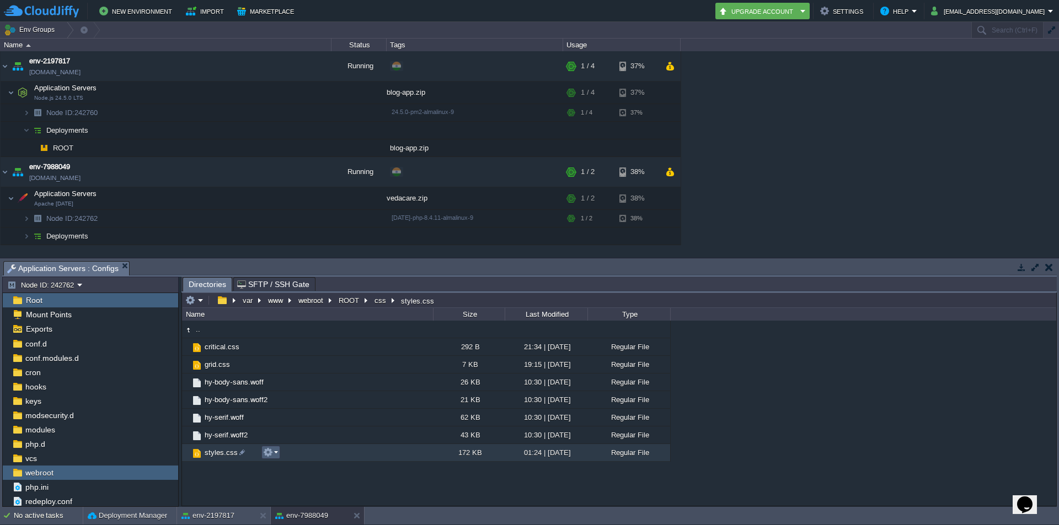
click at [277, 453] on em at bounding box center [270, 453] width 15 height 10
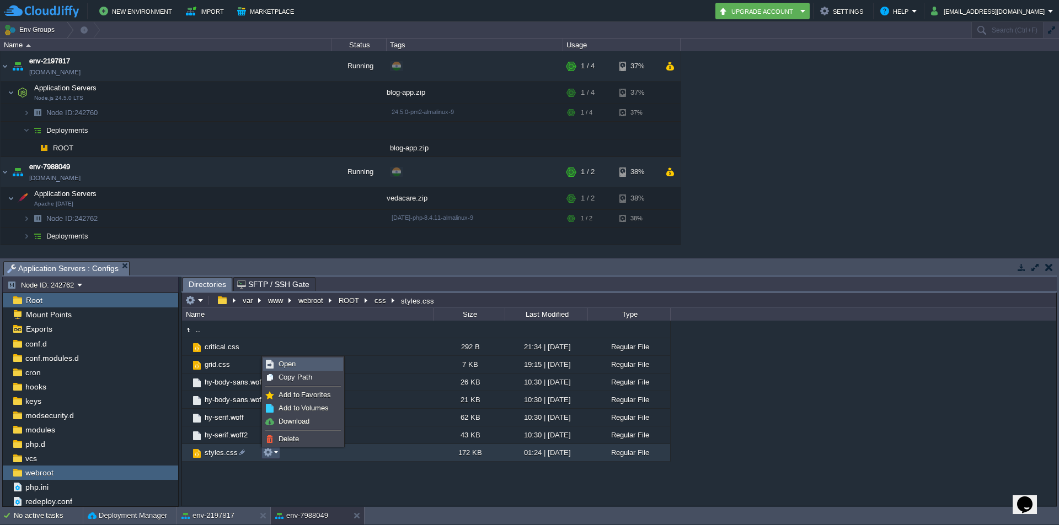
click at [309, 366] on link "Open" at bounding box center [303, 364] width 79 height 12
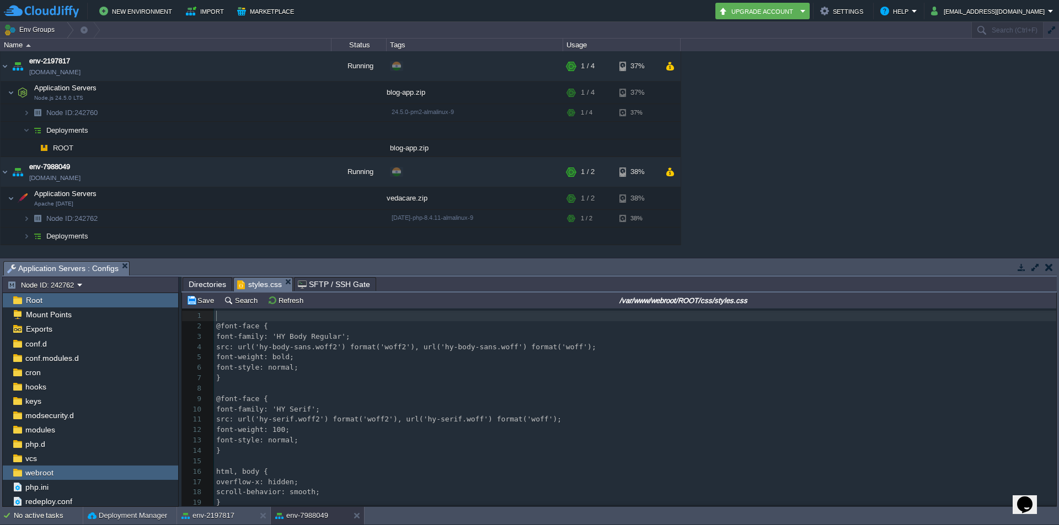
scroll to position [4, 4]
type textarea "#"
click at [253, 318] on pre "#" at bounding box center [635, 316] width 842 height 10
click at [345, 388] on pre "​" at bounding box center [635, 389] width 842 height 10
paste textarea "{"
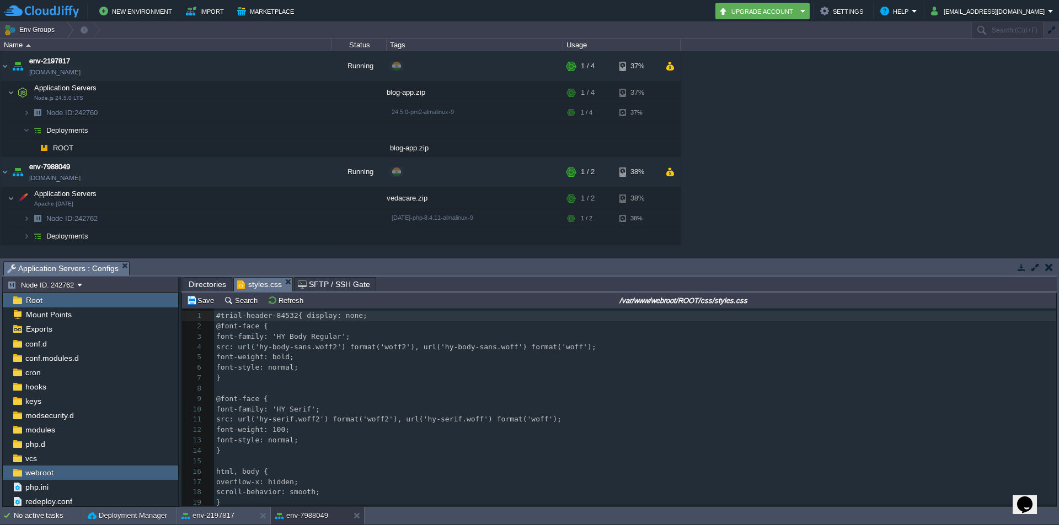
scroll to position [4, 77]
type textarea "#{ display: none; }"
click at [201, 303] on button "Save" at bounding box center [201, 301] width 31 height 10
type textarea "bi"
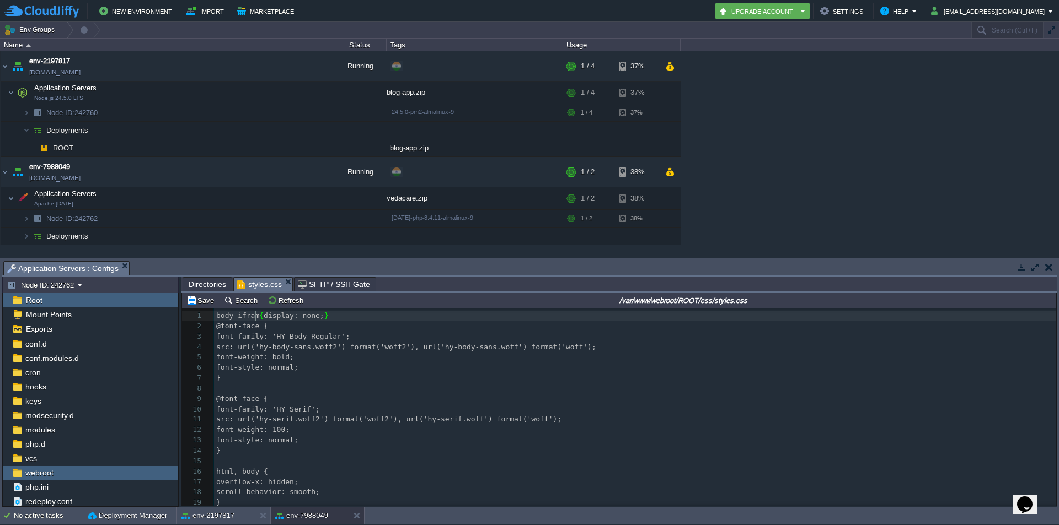
type textarea "ody iframe"
type textarea "!important"
click at [422, 384] on pre "​" at bounding box center [635, 389] width 842 height 10
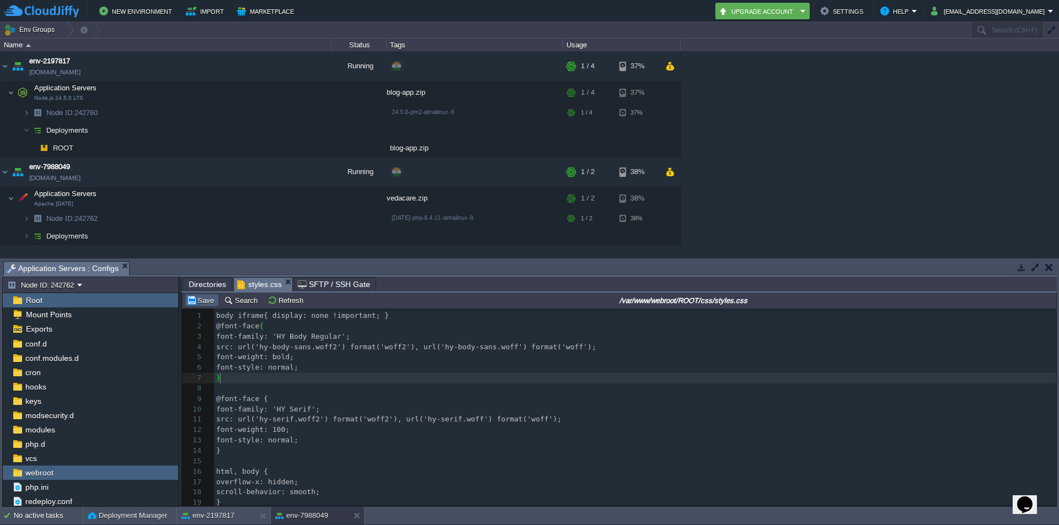
click at [201, 307] on td "Save" at bounding box center [202, 300] width 34 height 13
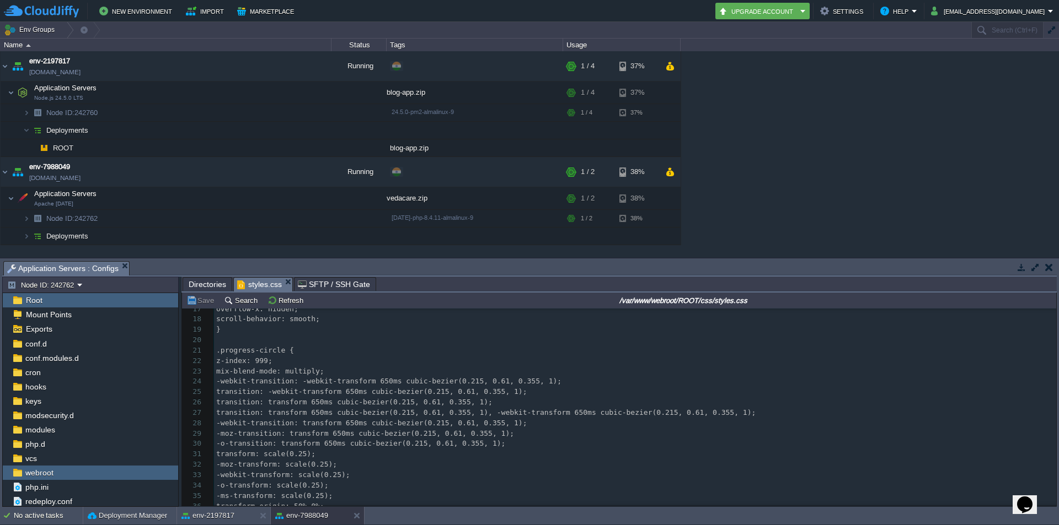
scroll to position [1, 0]
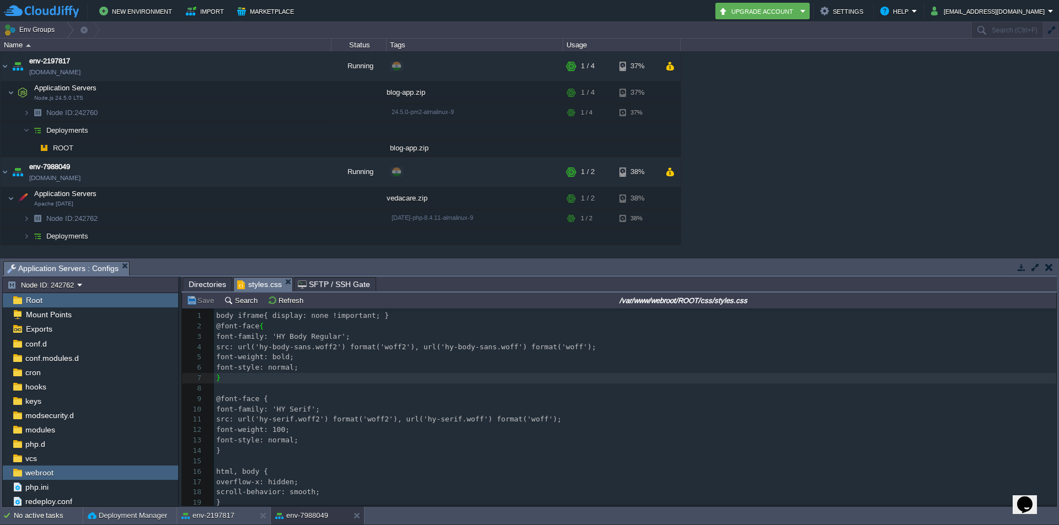
click at [250, 314] on span "body iframe{ display: none !important; }" at bounding box center [302, 316] width 173 height 8
type textarea "iframe"
paste textarea
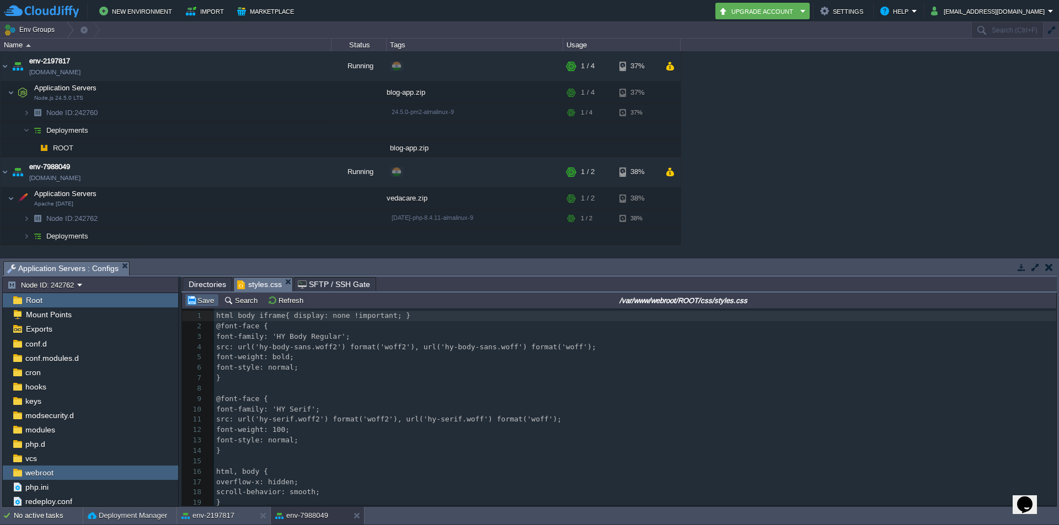
type textarea "html"
click at [202, 299] on button "Save" at bounding box center [201, 301] width 31 height 10
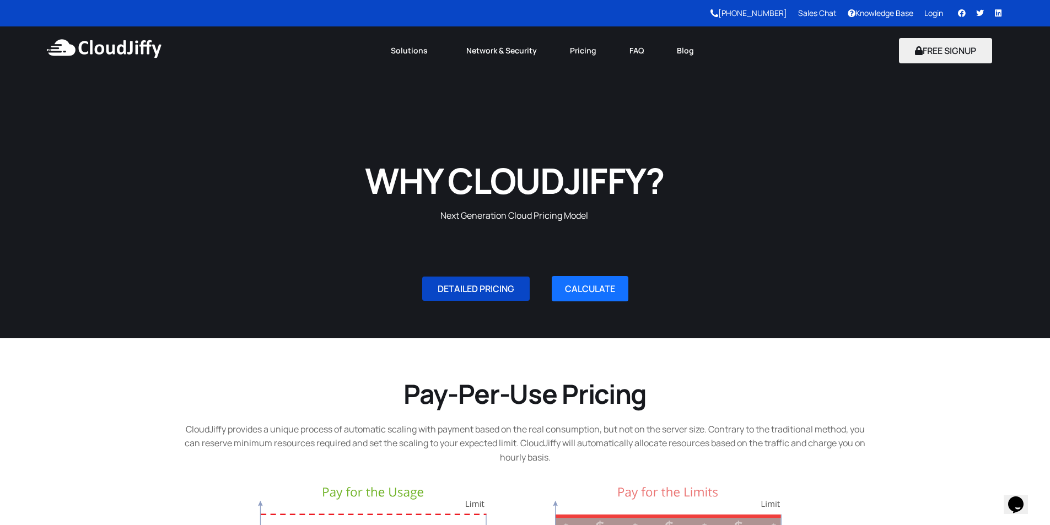
click at [488, 298] on link "DETAILED PRICING" at bounding box center [476, 289] width 108 height 24
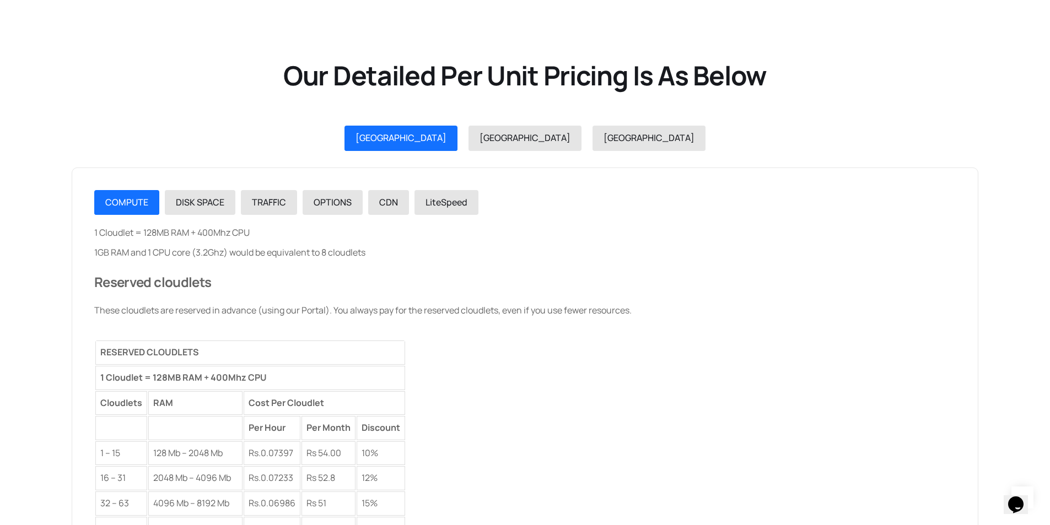
scroll to position [1212, 0]
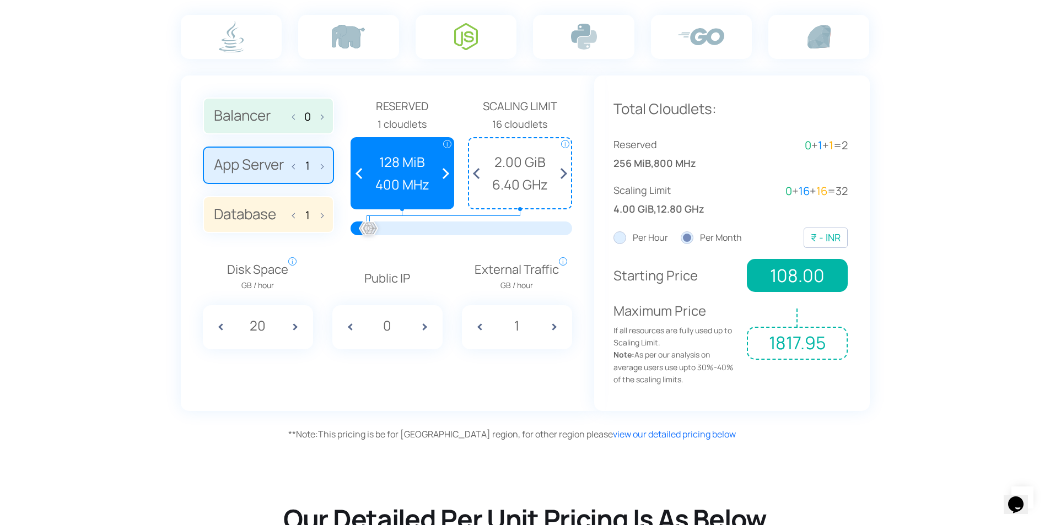
scroll to position [767, 0]
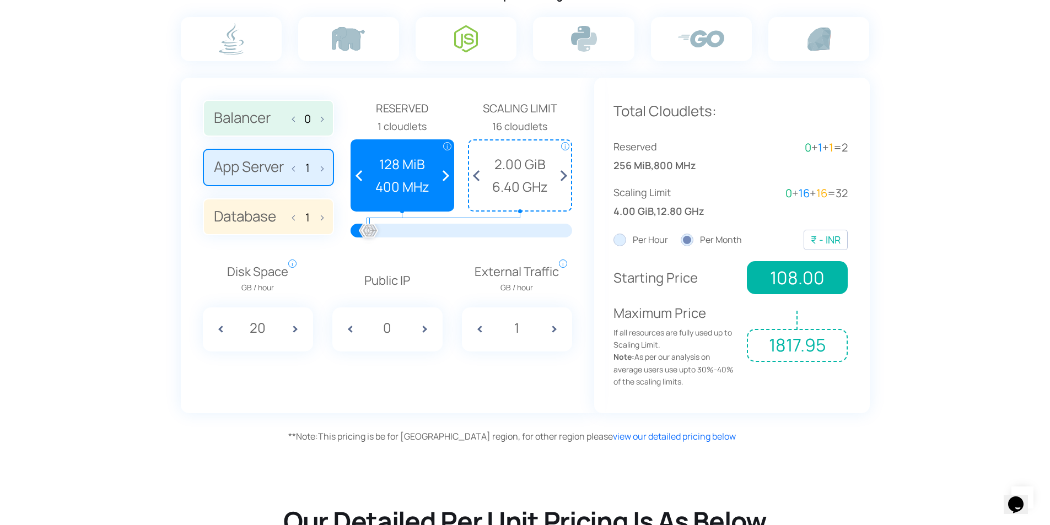
click at [323, 169] on span at bounding box center [319, 166] width 8 height 23
type input "2"
click at [444, 175] on span at bounding box center [443, 176] width 20 height 70
click at [357, 175] on span at bounding box center [362, 176] width 20 height 70
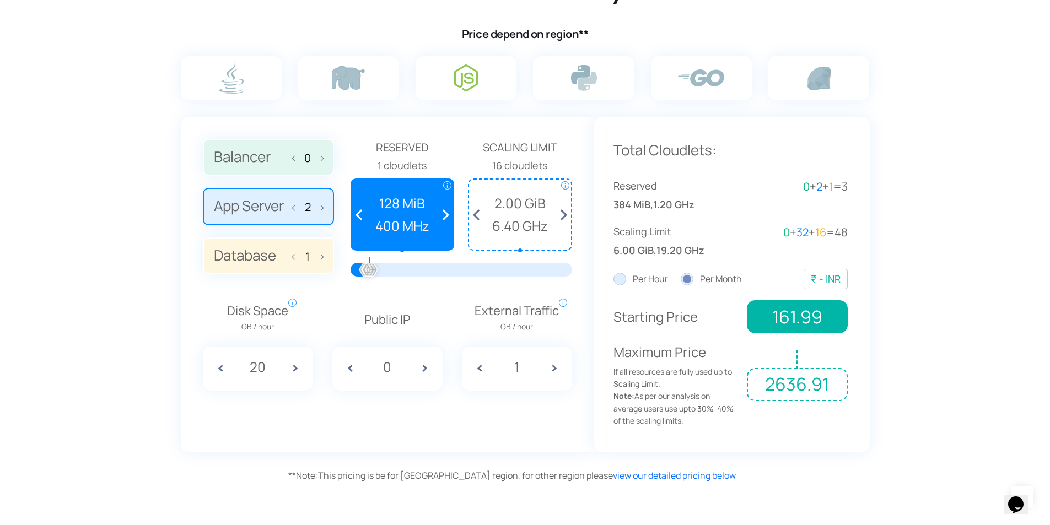
scroll to position [728, 0]
click at [295, 259] on span at bounding box center [297, 256] width 8 height 23
click at [318, 258] on span at bounding box center [319, 256] width 8 height 23
click at [443, 214] on span at bounding box center [443, 215] width 20 height 70
click at [475, 215] on span at bounding box center [479, 215] width 20 height 70
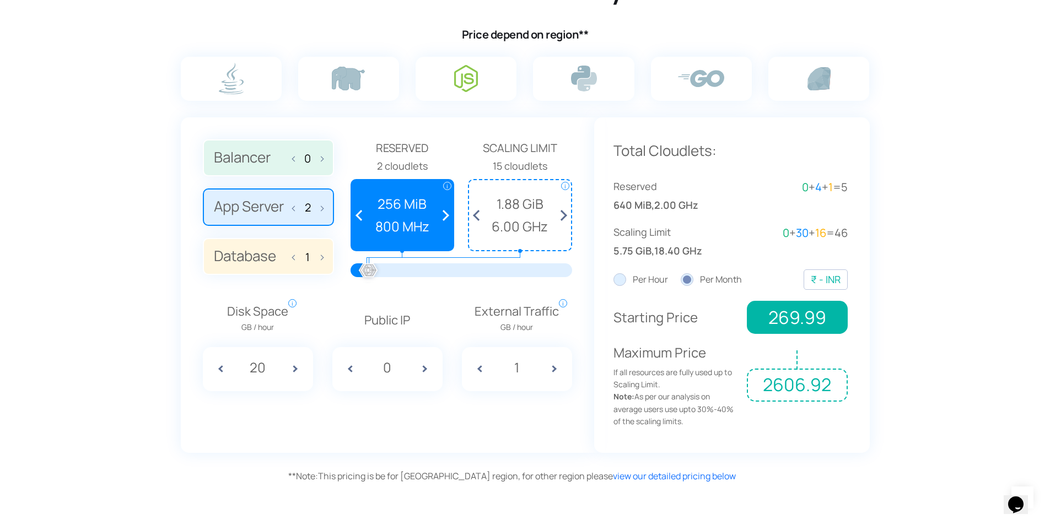
click at [296, 258] on span at bounding box center [297, 256] width 8 height 23
type input "0"
click at [357, 215] on span at bounding box center [362, 215] width 20 height 70
click at [476, 215] on span at bounding box center [479, 215] width 20 height 70
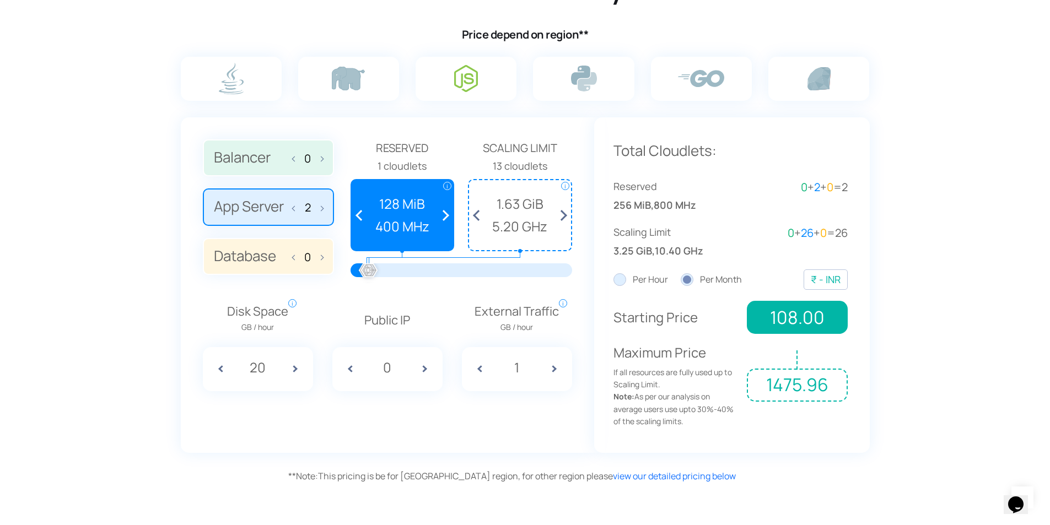
click at [476, 215] on span at bounding box center [479, 215] width 20 height 70
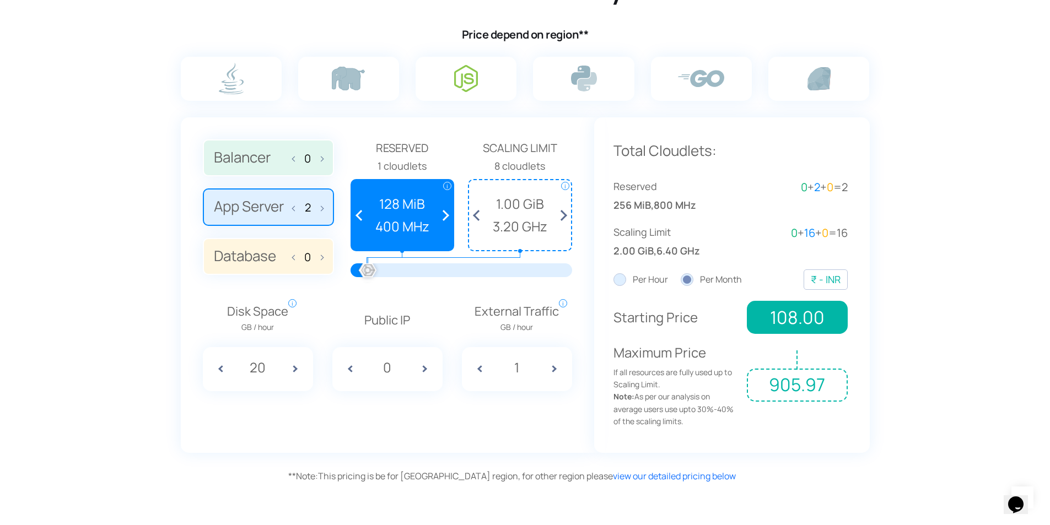
click at [445, 214] on span at bounding box center [443, 215] width 20 height 70
click at [476, 213] on span at bounding box center [479, 215] width 20 height 70
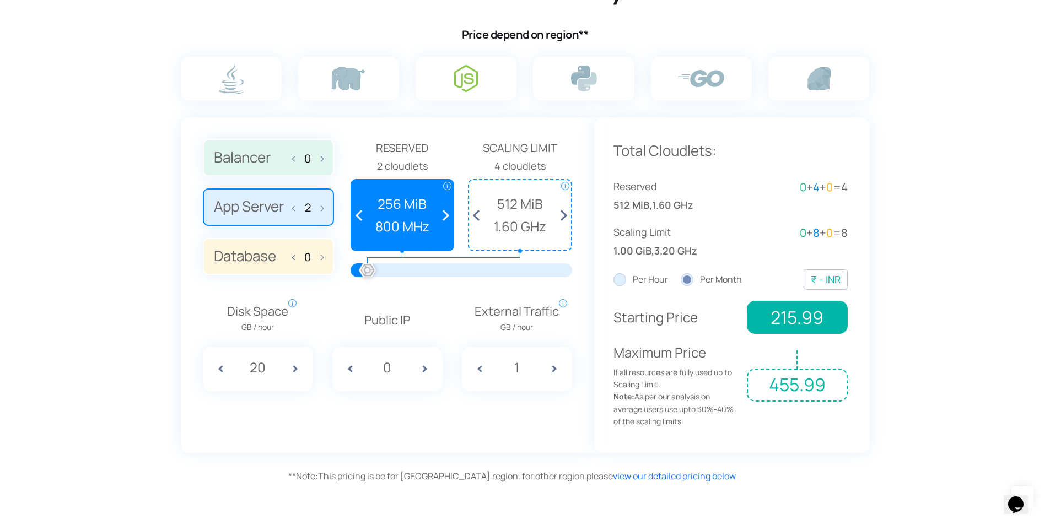
click at [358, 216] on span at bounding box center [362, 215] width 20 height 70
click at [449, 213] on span at bounding box center [443, 215] width 20 height 70
